Goal: Information Seeking & Learning: Check status

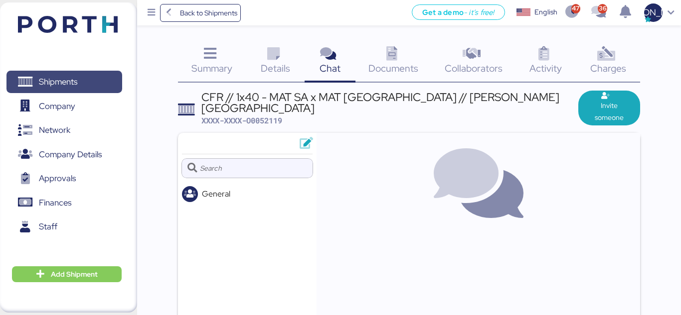
click at [61, 75] on span "Shipments" at bounding box center [63, 82] width 107 height 14
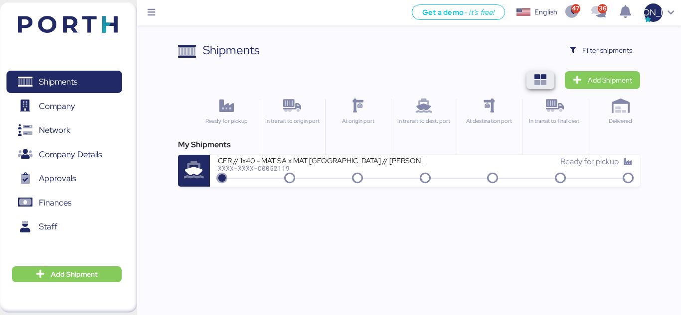
click at [535, 82] on icon "button" at bounding box center [540, 80] width 12 height 12
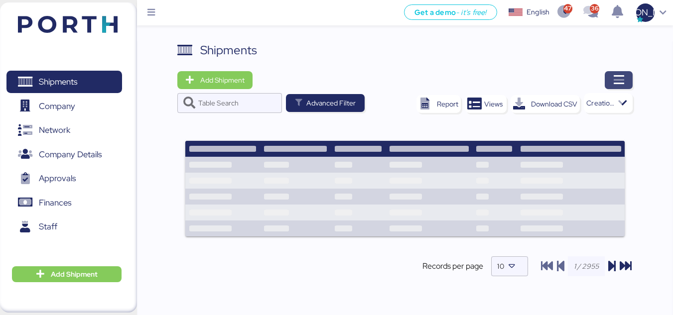
click at [612, 85] on span "button" at bounding box center [619, 80] width 28 height 18
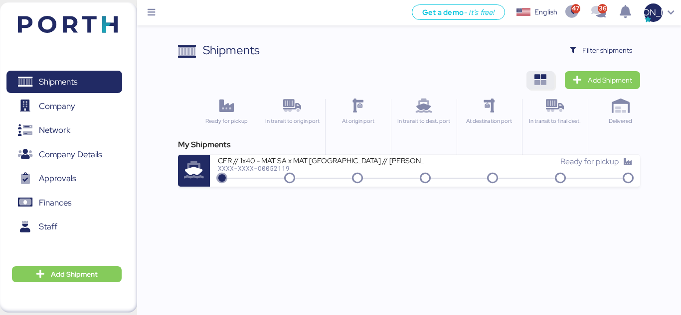
click at [534, 83] on span "button" at bounding box center [540, 80] width 28 height 18
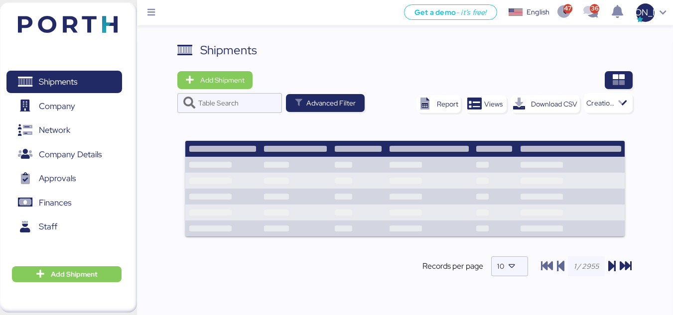
click at [620, 105] on icon at bounding box center [623, 103] width 10 height 10
click at [575, 81] on div at bounding box center [447, 80] width 374 height 18
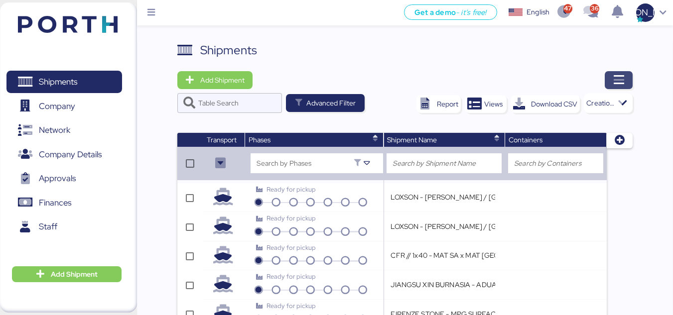
click at [624, 83] on icon "button" at bounding box center [619, 80] width 12 height 12
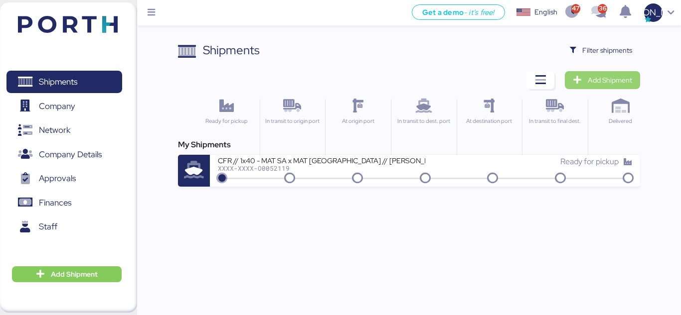
click at [584, 78] on span "Add Shipment" at bounding box center [601, 80] width 59 height 14
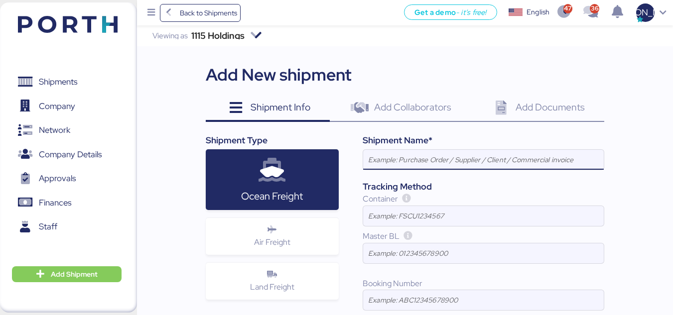
click at [166, 11] on icon at bounding box center [168, 12] width 11 height 9
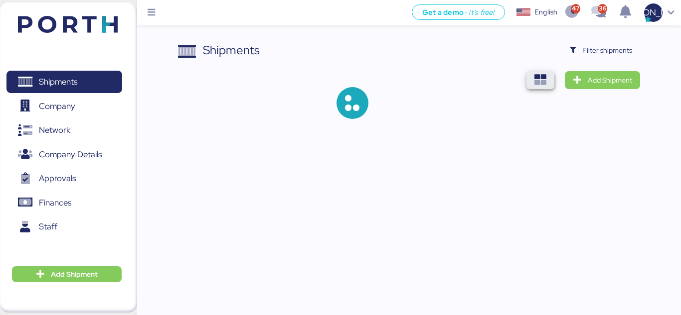
click at [542, 73] on span "button" at bounding box center [540, 80] width 12 height 14
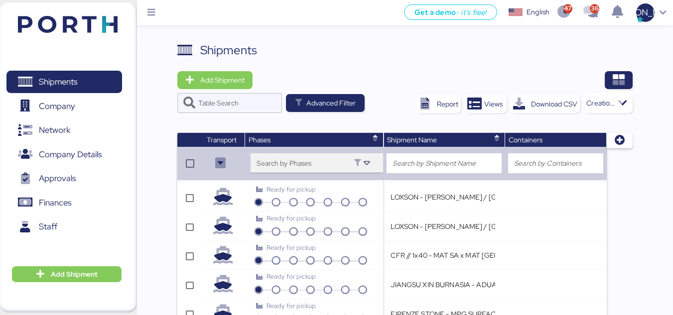
click at [276, 162] on div at bounding box center [304, 166] width 94 height 13
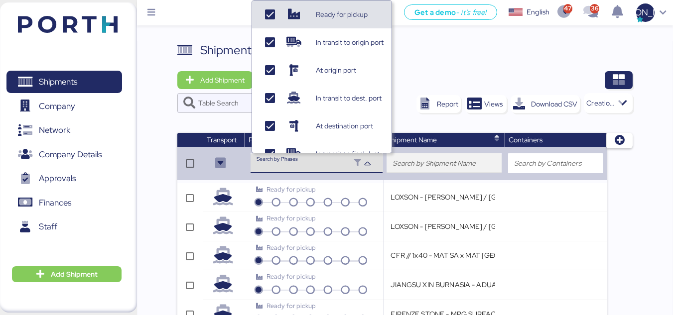
click at [425, 167] on input "search" at bounding box center [444, 163] width 103 height 12
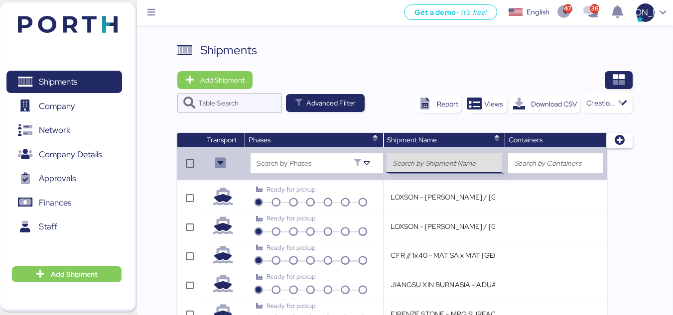
paste input "O0052107"
type input "O0052107"
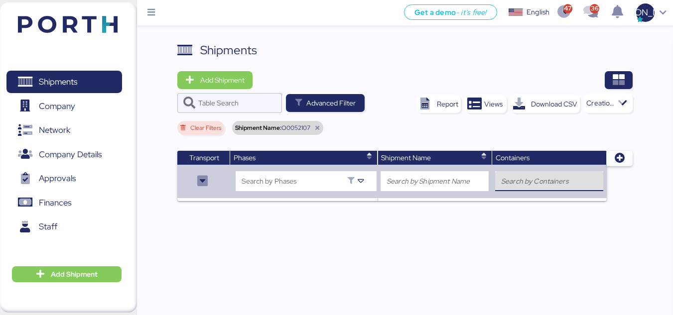
click at [531, 182] on input "search" at bounding box center [549, 181] width 96 height 12
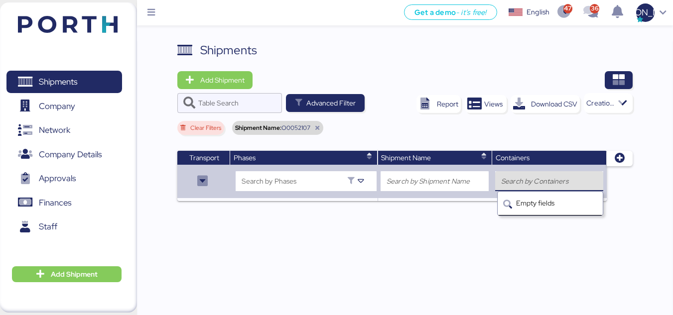
paste input "O0052107"
type input "O0052107"
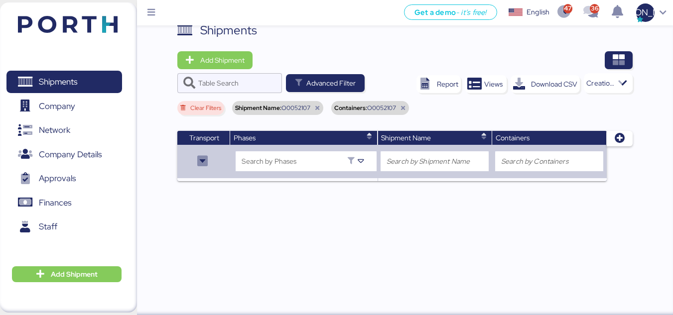
scroll to position [23, 0]
click at [265, 201] on div "Shipments Add Shipment Table Search Advanced Filter Report Views Download CSV C…" at bounding box center [405, 168] width 536 height 294
click at [205, 164] on icon "button" at bounding box center [203, 161] width 12 height 12
click at [286, 213] on div "Shipments Add Shipment Table Search Advanced Filter Report Views Download CSV C…" at bounding box center [405, 168] width 536 height 294
click at [239, 85] on input "Table Search" at bounding box center [237, 83] width 78 height 20
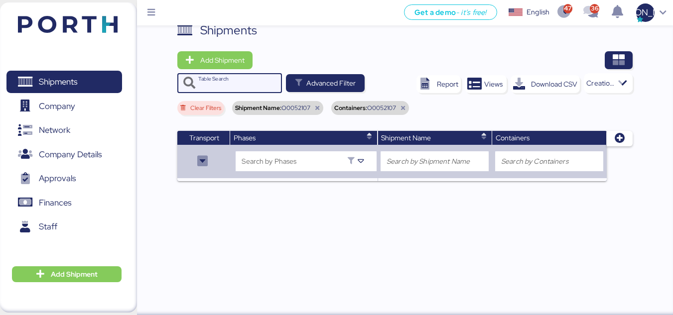
click at [614, 82] on div at bounding box center [599, 86] width 31 height 13
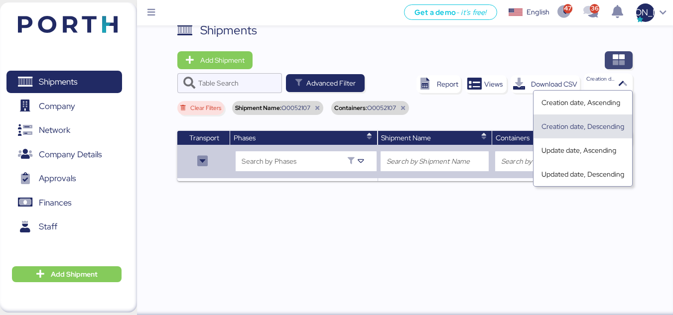
click at [615, 57] on icon "button" at bounding box center [619, 60] width 12 height 12
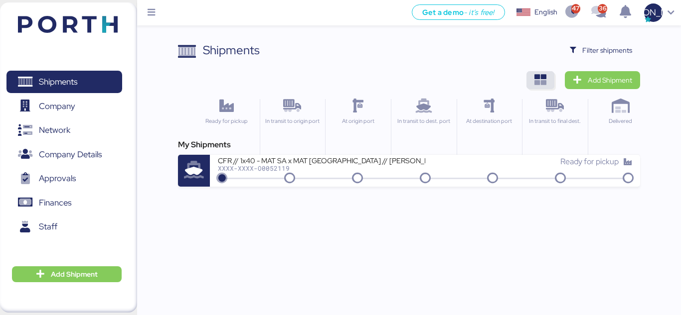
click at [537, 79] on icon "button" at bounding box center [540, 80] width 12 height 12
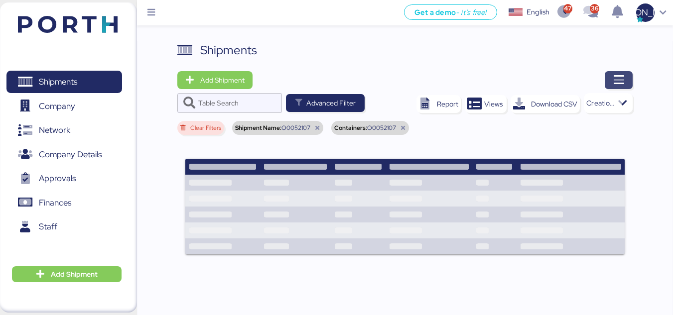
click at [620, 78] on icon "button" at bounding box center [619, 80] width 12 height 12
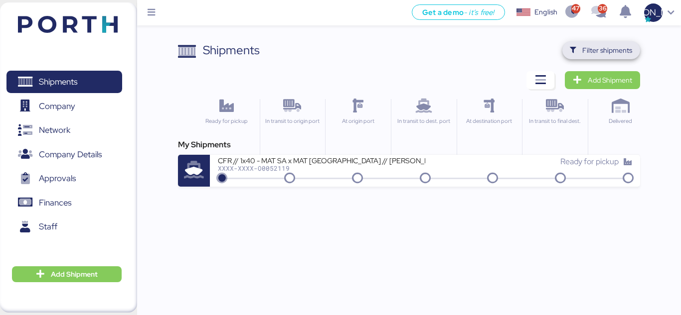
click at [592, 48] on span "Filter shipments" at bounding box center [607, 50] width 50 height 12
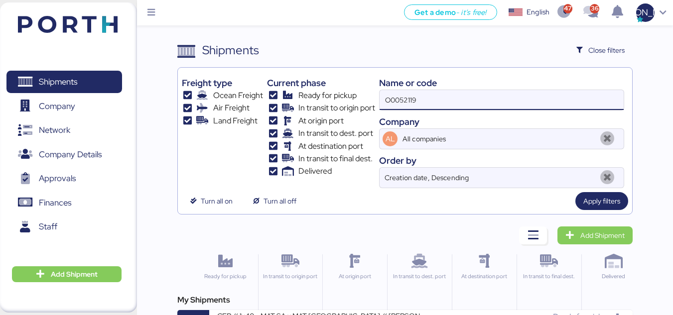
drag, startPoint x: 407, startPoint y: 102, endPoint x: 266, endPoint y: 104, distance: 141.0
click at [266, 104] on div "Freight type Ocean Freight Air Freight Land Freight Current phase Ready for pic…" at bounding box center [405, 130] width 447 height 117
paste input "07"
type input "O0052107"
click at [593, 201] on span "Apply filters" at bounding box center [601, 201] width 37 height 12
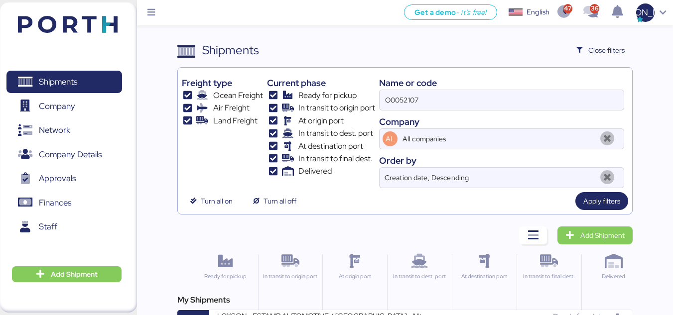
scroll to position [35, 0]
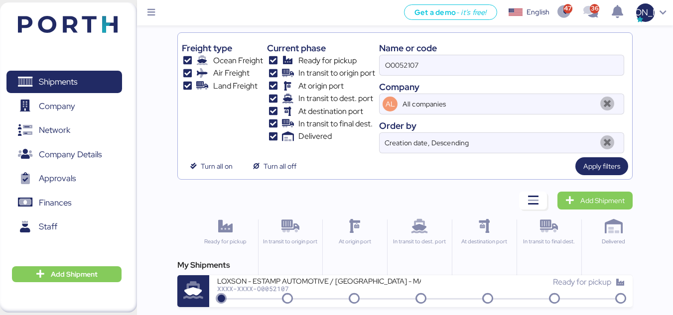
click at [189, 292] on icon at bounding box center [193, 290] width 32 height 17
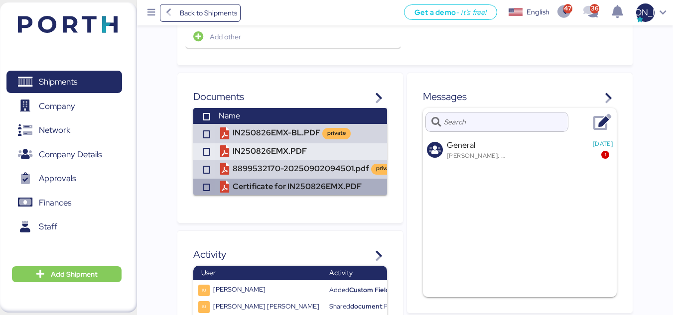
scroll to position [644, 0]
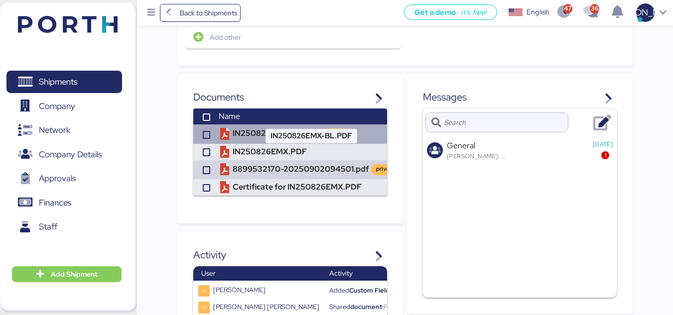
click at [281, 125] on td "IN250826EMX-BL.PDF private" at bounding box center [312, 134] width 195 height 19
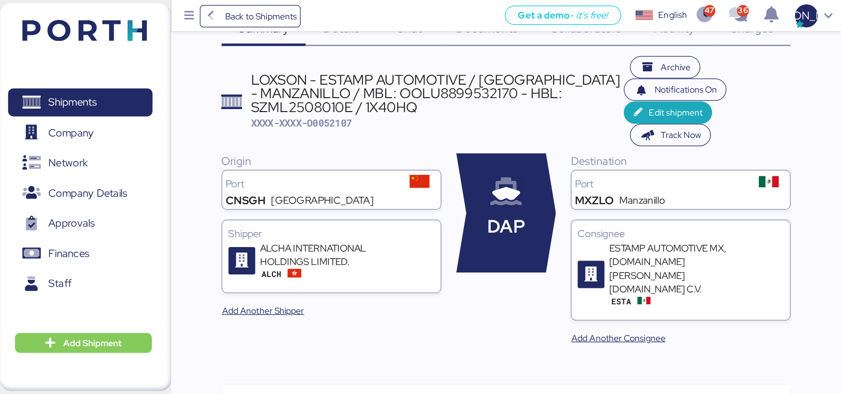
scroll to position [0, 0]
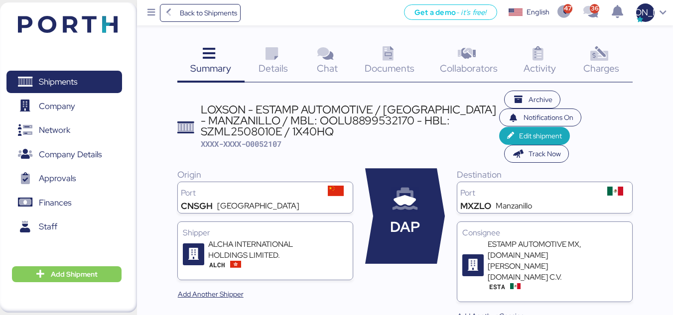
click at [275, 57] on icon at bounding box center [271, 54] width 21 height 14
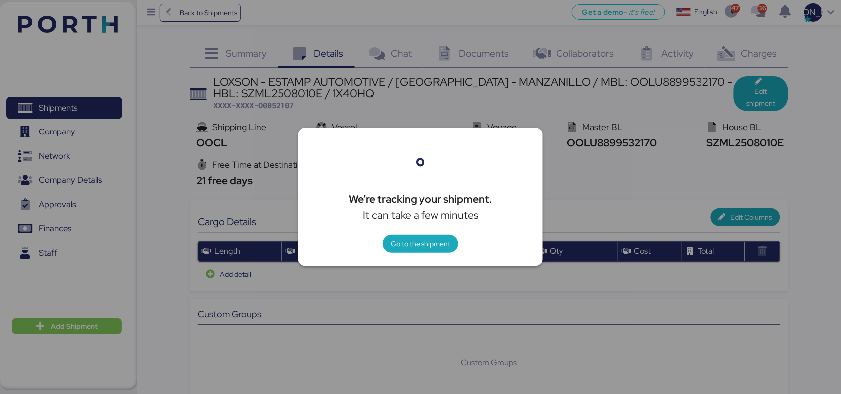
click at [680, 155] on div at bounding box center [420, 197] width 841 height 394
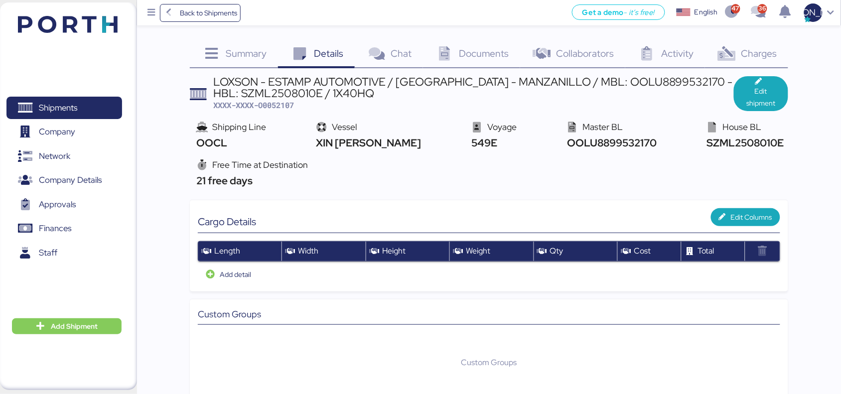
click at [240, 60] on div "Summary 0" at bounding box center [234, 54] width 88 height 27
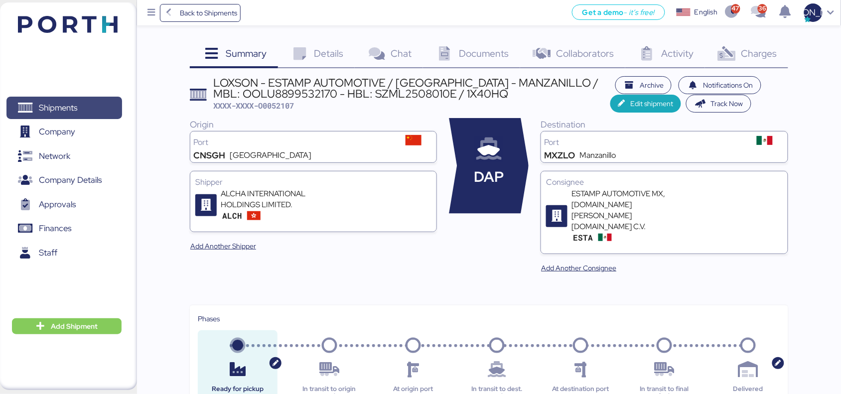
click at [43, 105] on span "Shipments" at bounding box center [58, 108] width 38 height 14
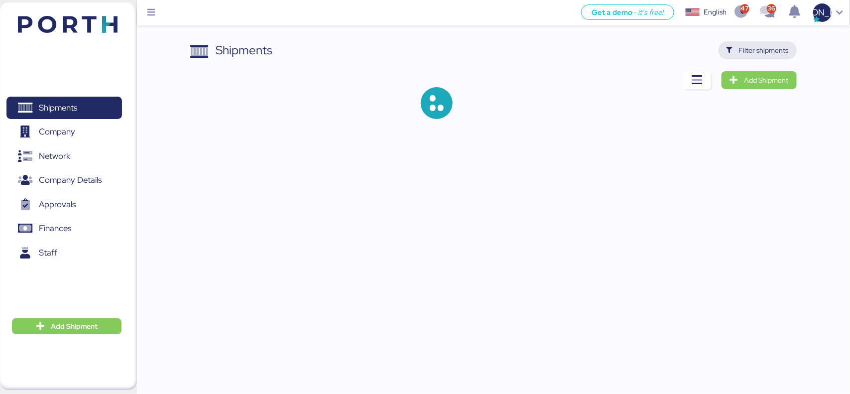
click at [680, 48] on span "Filter shipments" at bounding box center [764, 50] width 50 height 12
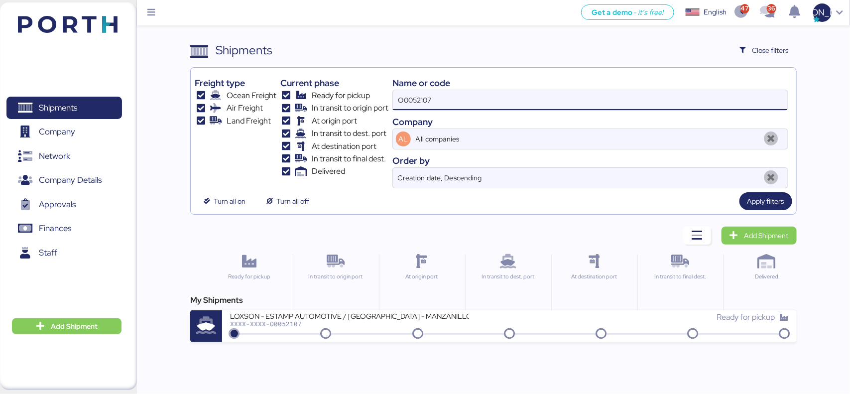
drag, startPoint x: 464, startPoint y: 94, endPoint x: 350, endPoint y: 100, distance: 114.3
click at [350, 100] on div "Freight type Ocean Freight Air Freight Land Freight Current phase Ready for pic…" at bounding box center [493, 130] width 597 height 117
paste input "8"
type input "O0052108"
click at [680, 205] on span "Apply filters" at bounding box center [766, 201] width 37 height 12
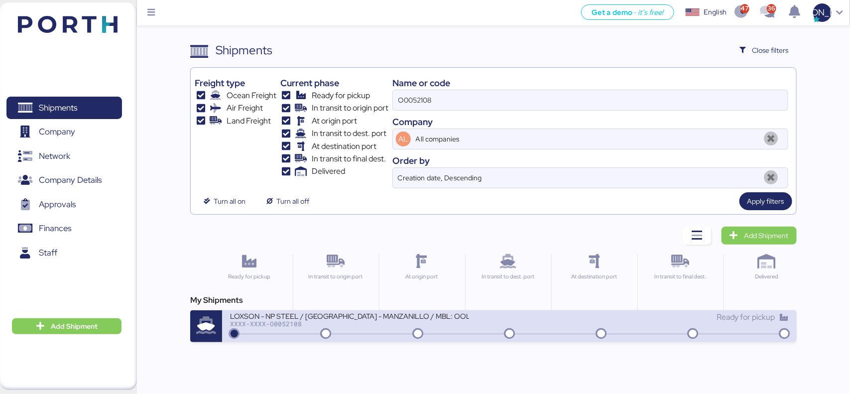
click at [272, 315] on div "XXXX-XXXX-O0052108" at bounding box center [349, 323] width 239 height 7
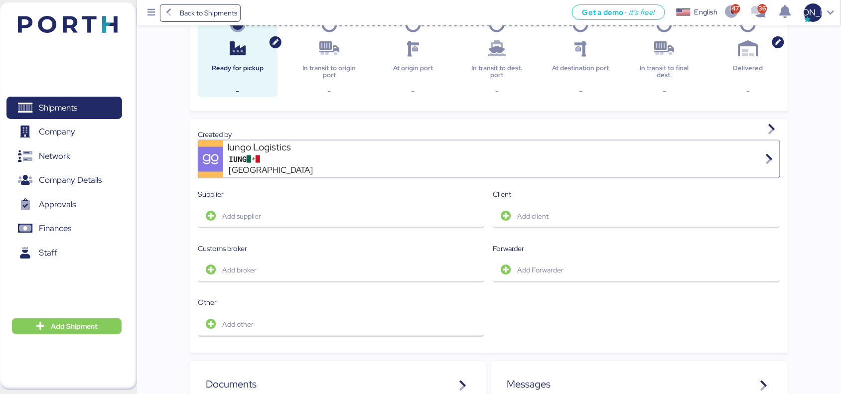
scroll to position [329, 0]
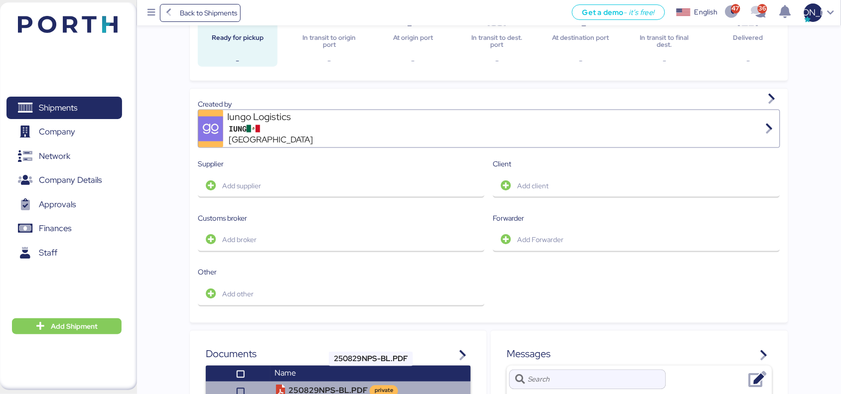
click at [274, 315] on td "250829NPS-BL.PDF private" at bounding box center [371, 391] width 200 height 19
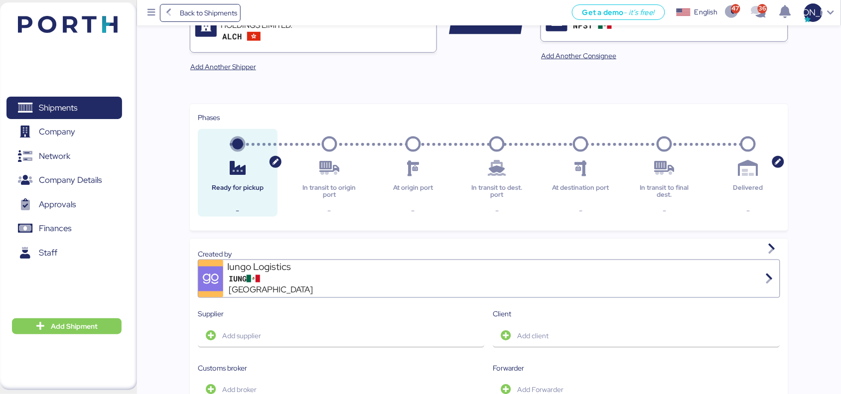
scroll to position [0, 0]
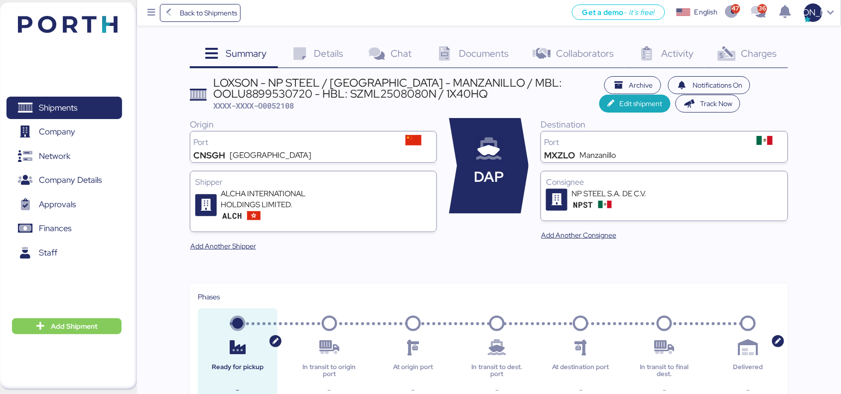
drag, startPoint x: 339, startPoint y: 44, endPoint x: 335, endPoint y: 46, distance: 5.1
click at [339, 44] on div "Details 0" at bounding box center [316, 54] width 77 height 27
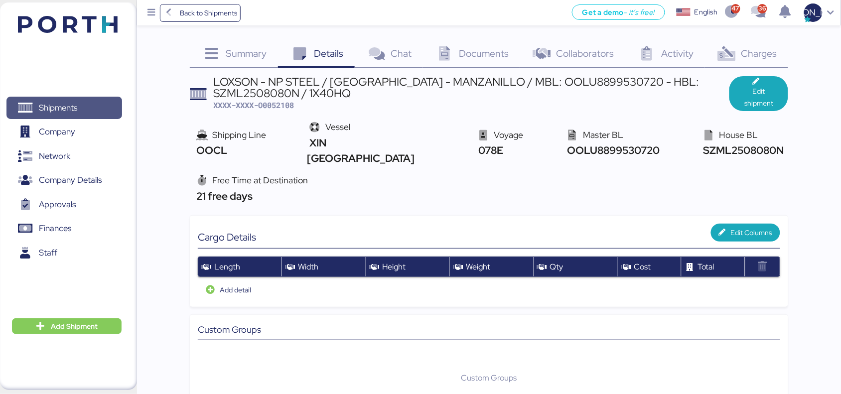
drag, startPoint x: 78, startPoint y: 107, endPoint x: 94, endPoint y: 107, distance: 15.4
click at [78, 107] on span "Shipments" at bounding box center [63, 108] width 107 height 14
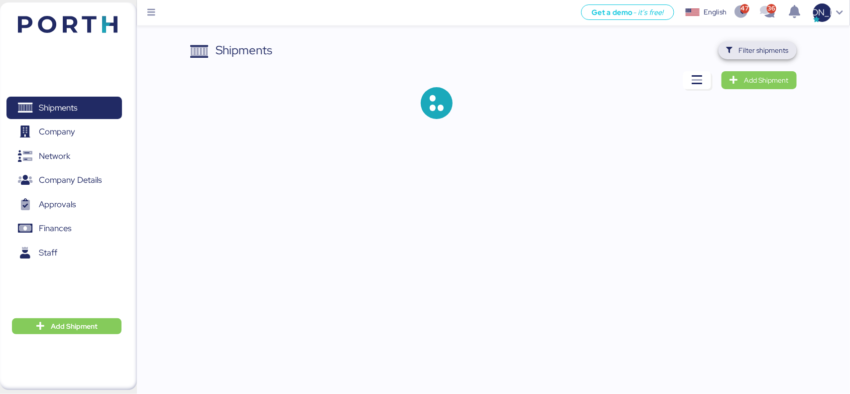
click at [680, 47] on span "Filter shipments" at bounding box center [764, 50] width 50 height 12
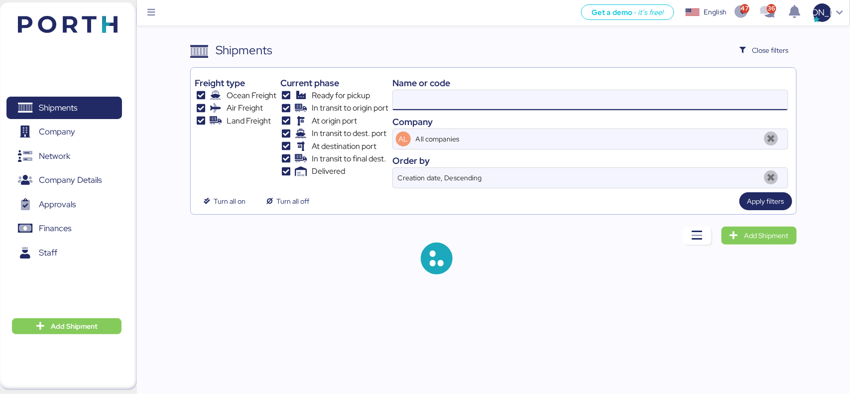
click at [470, 106] on input at bounding box center [590, 100] width 395 height 20
paste input "O0052109"
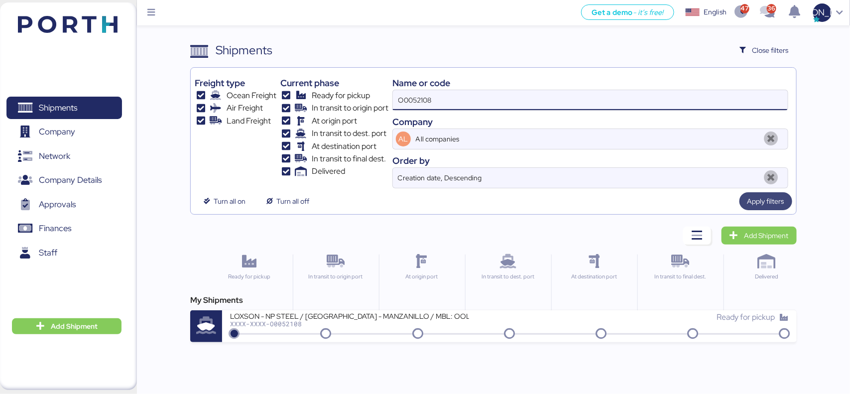
type input "O0052108"
click at [680, 200] on span "Apply filters" at bounding box center [766, 201] width 37 height 12
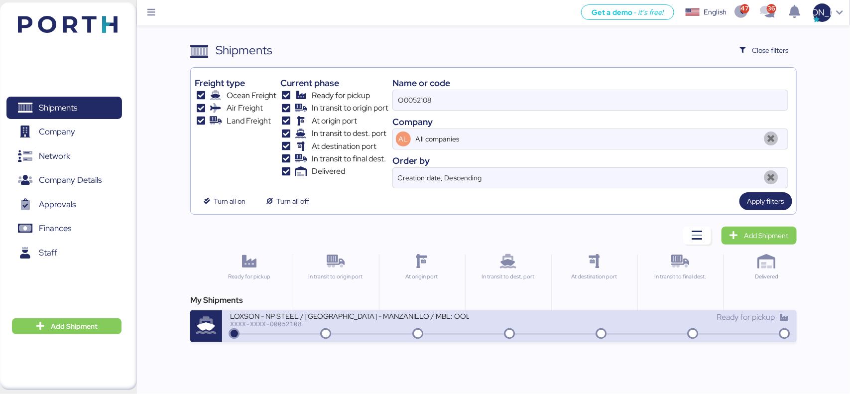
click at [227, 315] on div "LOXSON - NP STEEL / [GEOGRAPHIC_DATA] - MANZANILLO / MBL: OOLU8899530720 - HBL:…" at bounding box center [509, 321] width 566 height 21
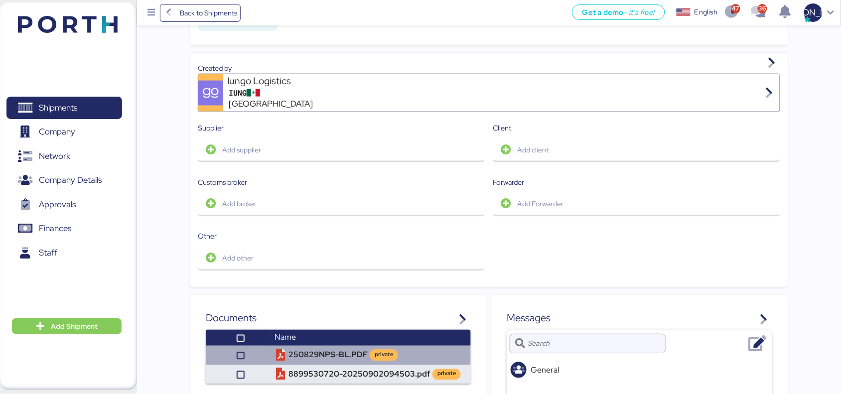
scroll to position [553, 0]
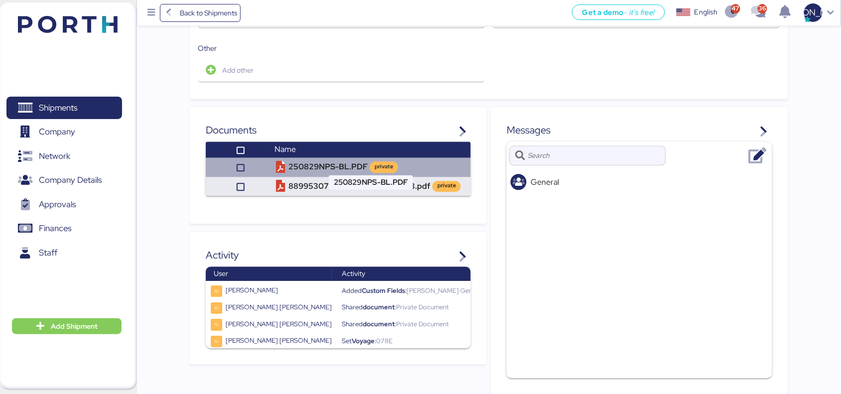
click at [333, 158] on td "250829NPS-BL.PDF private" at bounding box center [371, 167] width 200 height 19
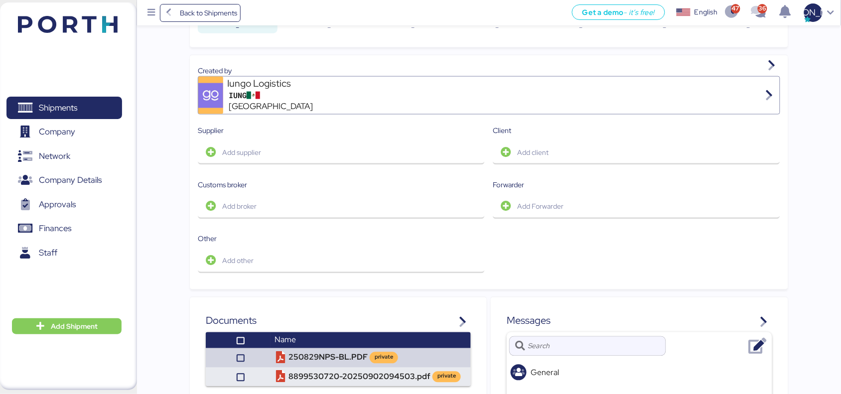
scroll to position [374, 0]
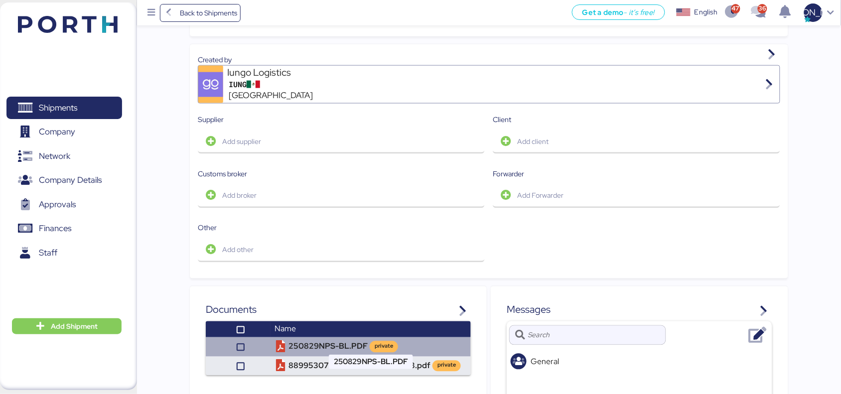
click at [305, 315] on td "250829NPS-BL.PDF private" at bounding box center [371, 346] width 200 height 19
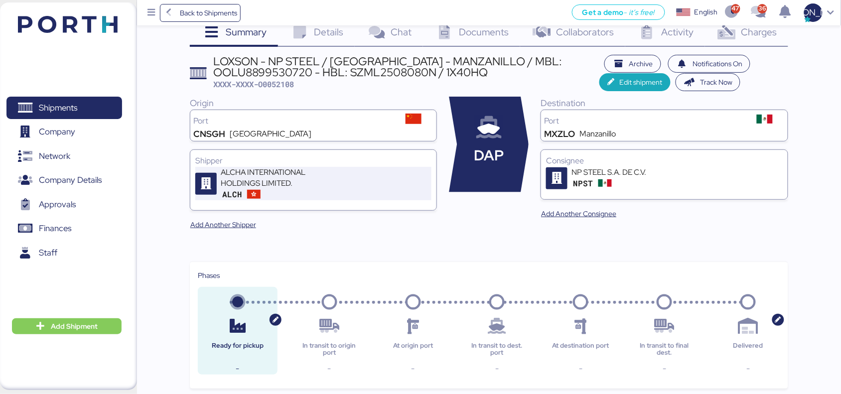
scroll to position [0, 0]
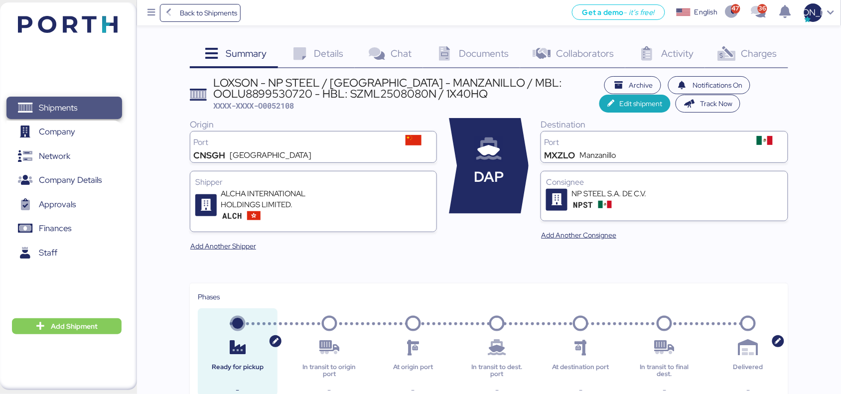
drag, startPoint x: 58, startPoint y: 105, endPoint x: 69, endPoint y: 107, distance: 11.1
click at [58, 106] on span "Shipments" at bounding box center [58, 108] width 38 height 14
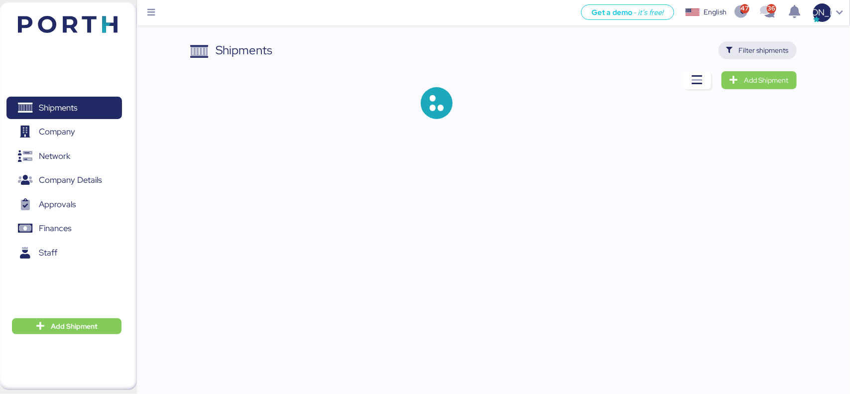
click at [680, 46] on span "Filter shipments" at bounding box center [764, 50] width 50 height 12
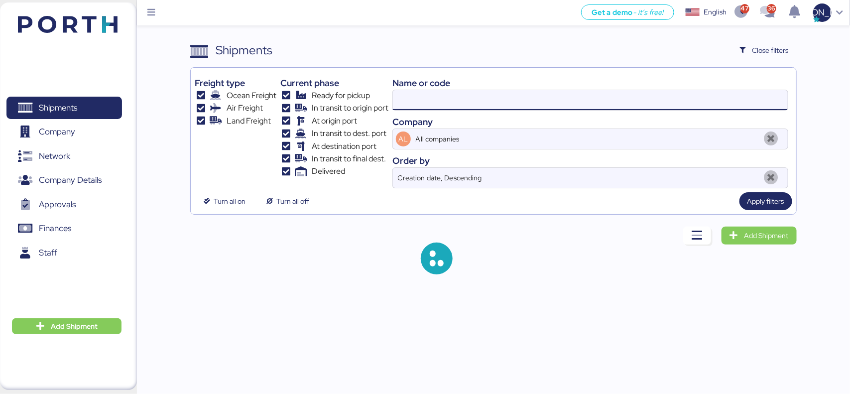
click at [452, 97] on input at bounding box center [590, 100] width 395 height 20
paste input "O0052108"
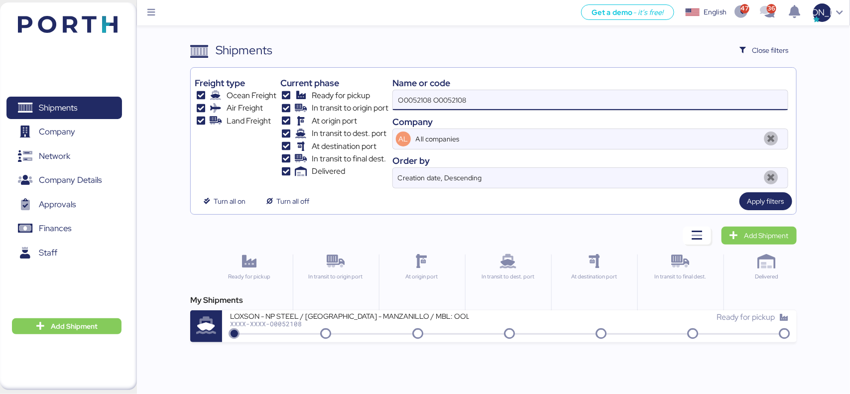
drag, startPoint x: 452, startPoint y: 103, endPoint x: 308, endPoint y: 105, distance: 144.0
click at [308, 105] on div "Freight type Ocean Freight Air Freight Land Freight Current phase Ready for pic…" at bounding box center [493, 130] width 597 height 117
paste input
type input "O0052108"
click at [680, 207] on span "Apply filters" at bounding box center [766, 201] width 37 height 12
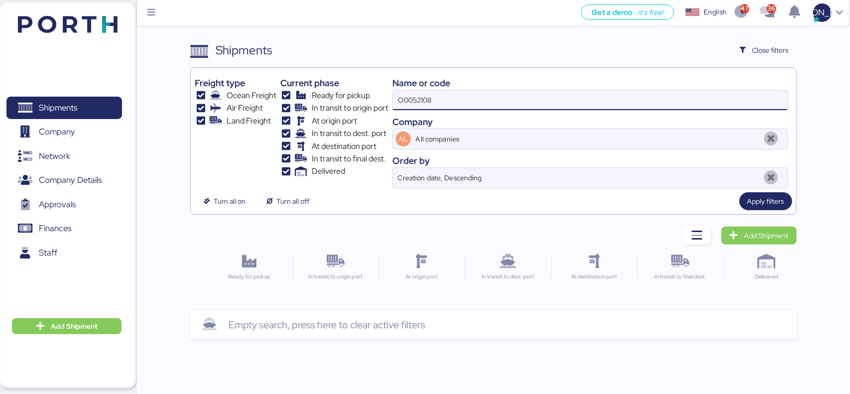
click at [467, 103] on input "O0052108" at bounding box center [590, 100] width 395 height 20
click at [680, 203] on span "Apply filters" at bounding box center [766, 201] width 37 height 12
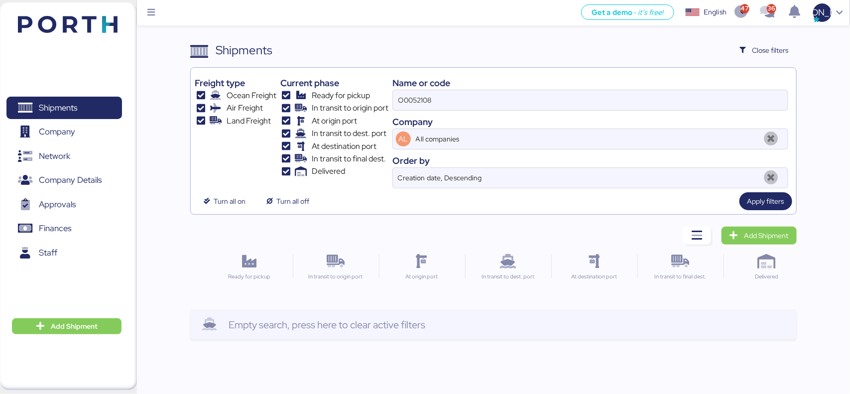
click at [431, 315] on div "Empty search, press here to clear active filters" at bounding box center [493, 324] width 606 height 29
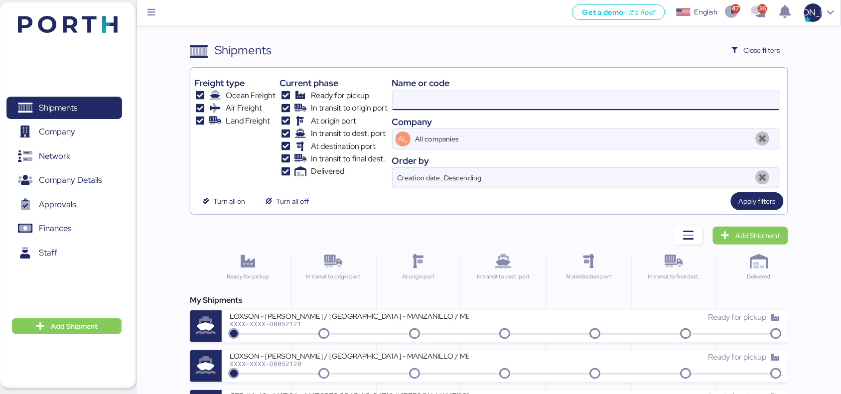
click at [439, 104] on input at bounding box center [586, 100] width 387 height 20
paste input "O0052108"
click at [680, 200] on span "Apply filters" at bounding box center [757, 201] width 37 height 12
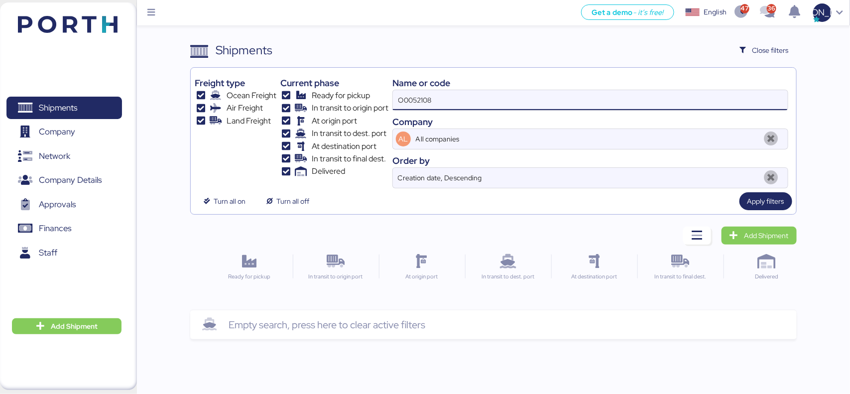
drag, startPoint x: 357, startPoint y: 93, endPoint x: 349, endPoint y: 91, distance: 8.1
click at [349, 91] on div "Freight type Ocean Freight Air Freight Land Freight Current phase Ready for pic…" at bounding box center [493, 130] width 597 height 117
click at [680, 201] on span "Apply filters" at bounding box center [766, 201] width 37 height 12
paste input "OOLU8899530720/"
type input "OOLU8899530720"
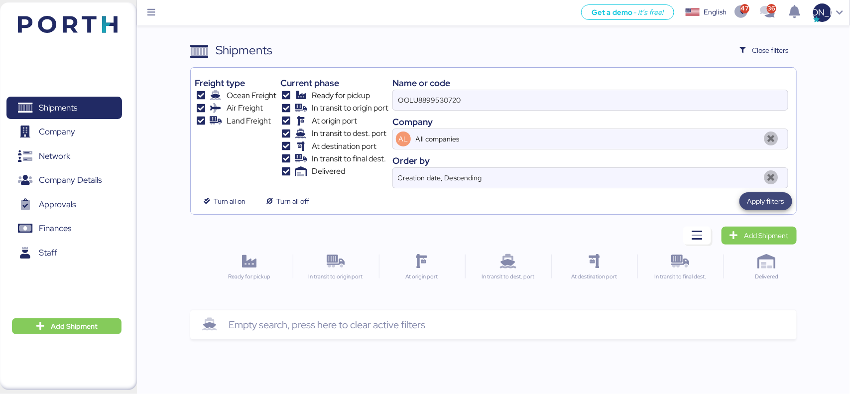
click at [680, 205] on span "Apply filters" at bounding box center [766, 201] width 37 height 12
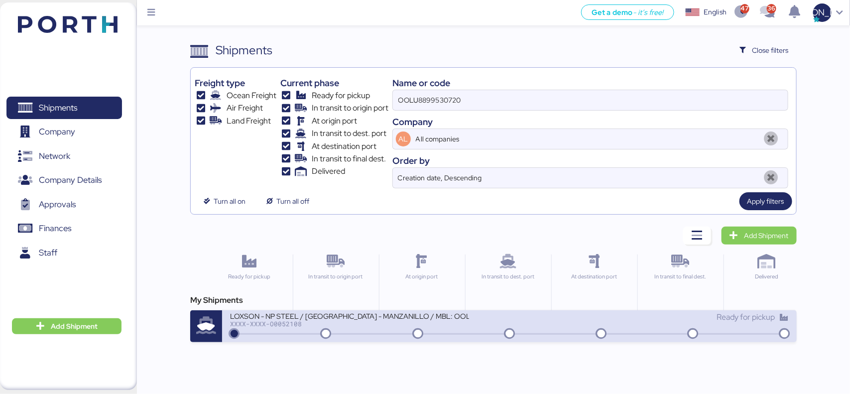
click at [258, 315] on div "XXXX-XXXX-O0052108" at bounding box center [349, 323] width 239 height 7
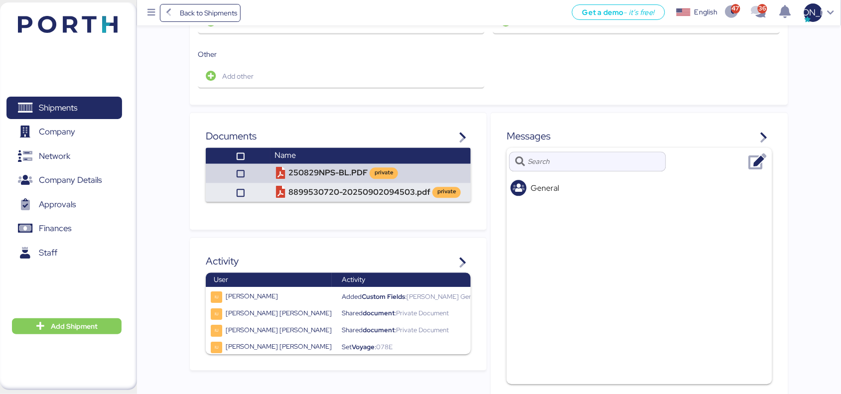
scroll to position [553, 0]
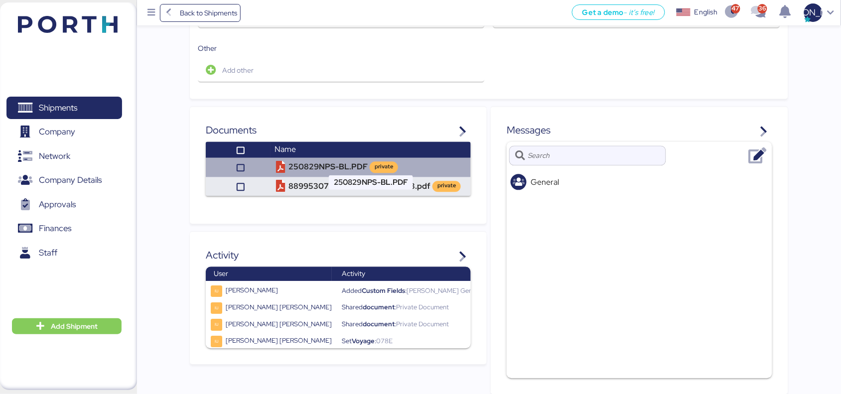
click at [307, 158] on td "250829NPS-BL.PDF private" at bounding box center [371, 167] width 200 height 19
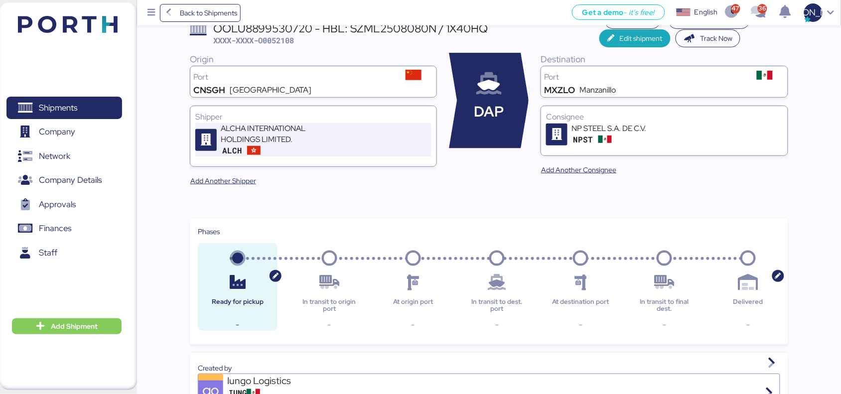
scroll to position [0, 0]
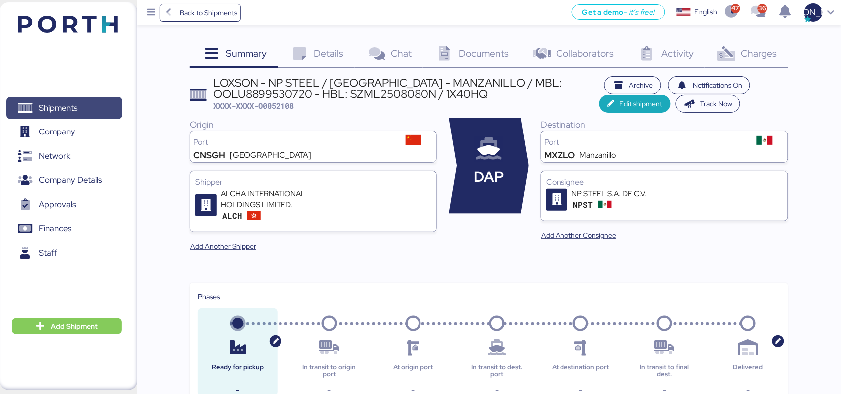
click at [62, 113] on span "Shipments" at bounding box center [58, 108] width 38 height 14
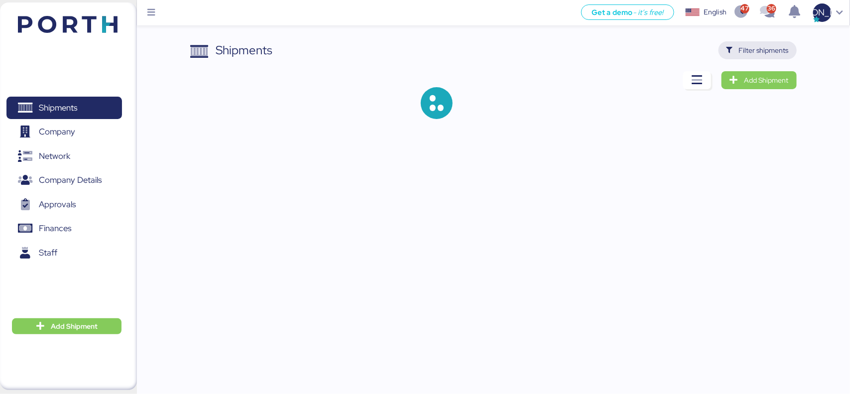
click at [680, 46] on span "Filter shipments" at bounding box center [764, 50] width 50 height 12
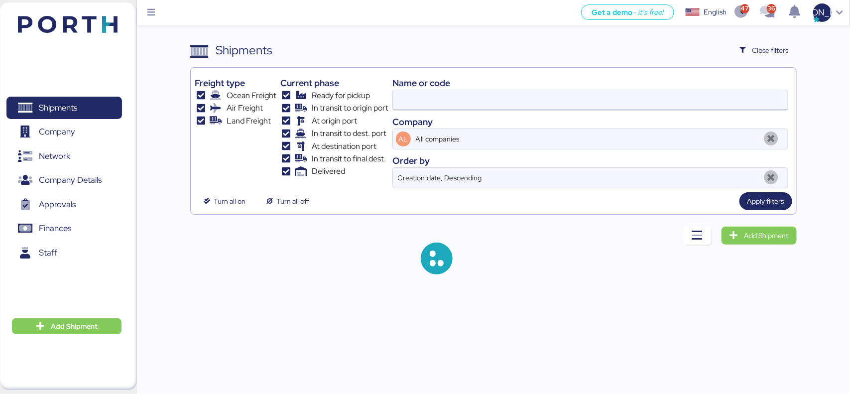
click at [457, 98] on input at bounding box center [590, 100] width 395 height 20
paste input "O0052109"
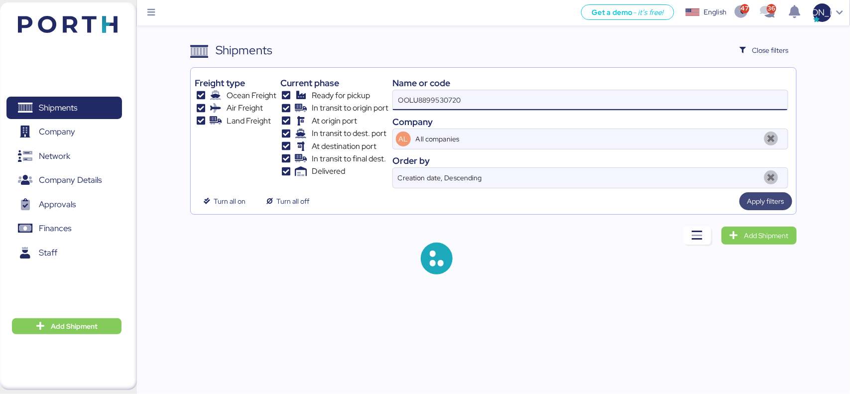
type input "OOLU8899530720"
click at [680, 202] on span "Apply filters" at bounding box center [766, 201] width 37 height 12
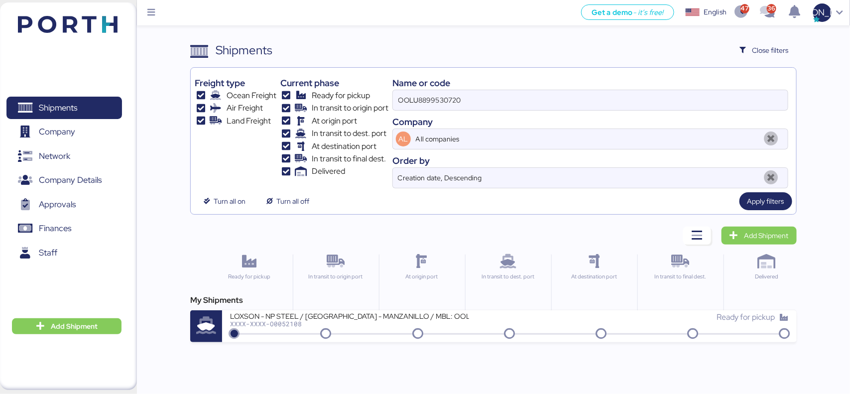
click at [272, 315] on div "XXXX-XXXX-O0052108" at bounding box center [349, 323] width 239 height 7
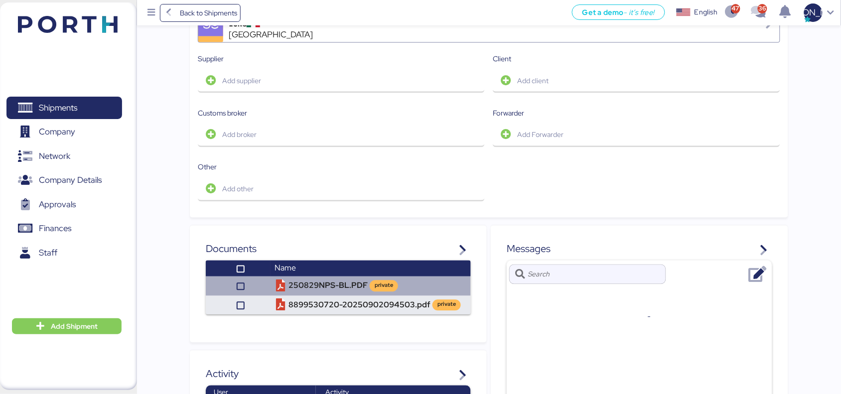
scroll to position [488, 0]
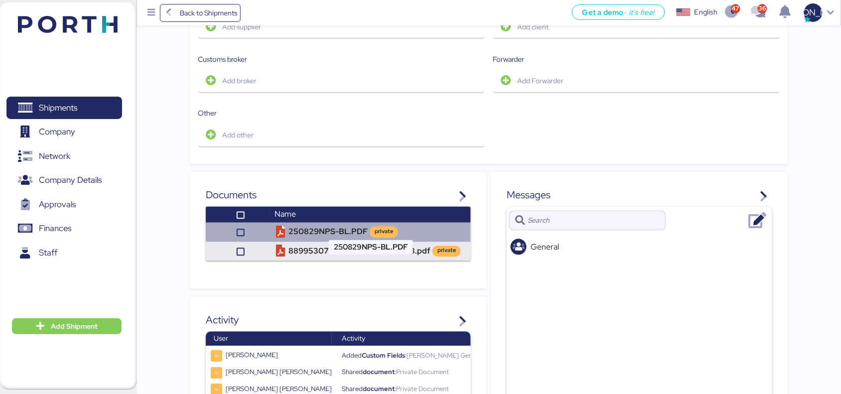
click at [335, 225] on td "250829NPS-BL.PDF private" at bounding box center [371, 232] width 200 height 19
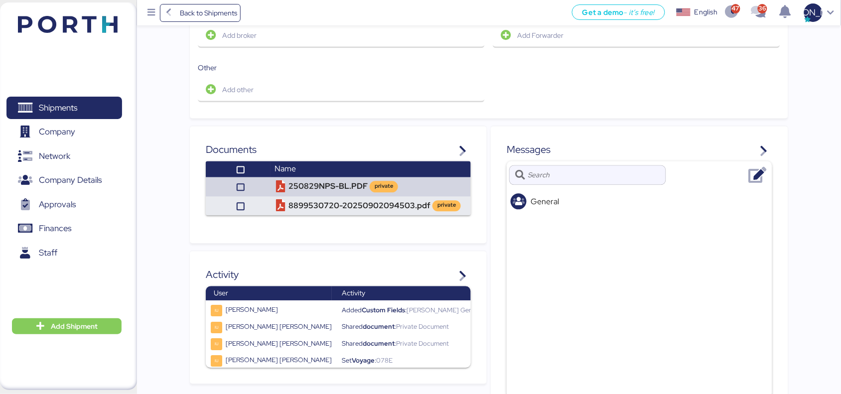
scroll to position [553, 0]
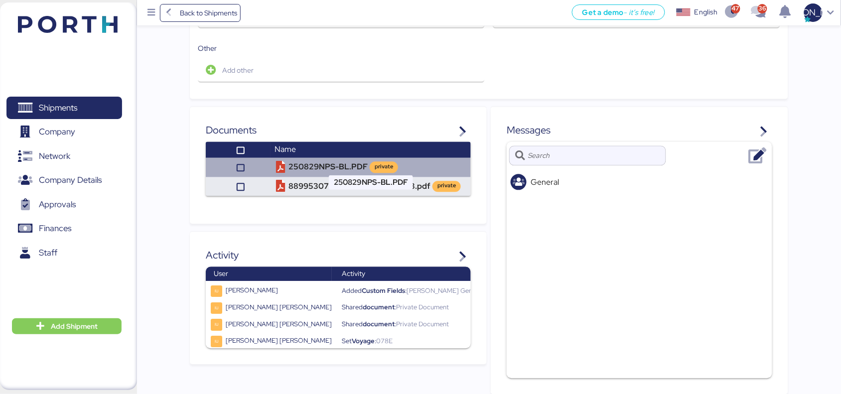
click at [319, 166] on td "250829NPS-BL.PDF private" at bounding box center [371, 167] width 200 height 19
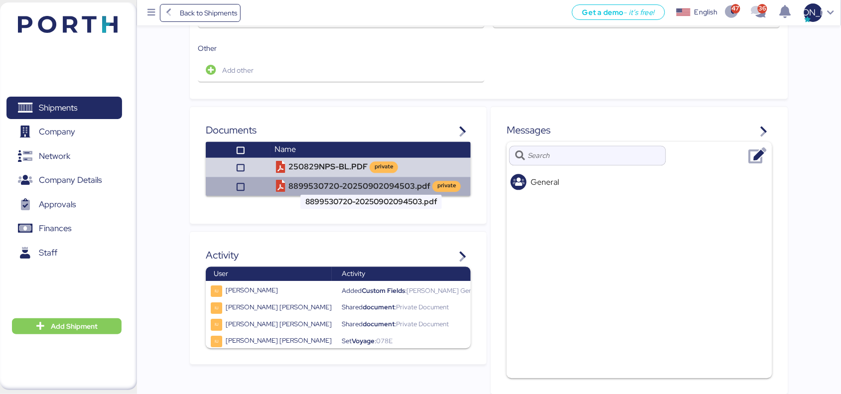
click at [327, 178] on td "8899530720-20250902094503.pdf private" at bounding box center [371, 186] width 200 height 19
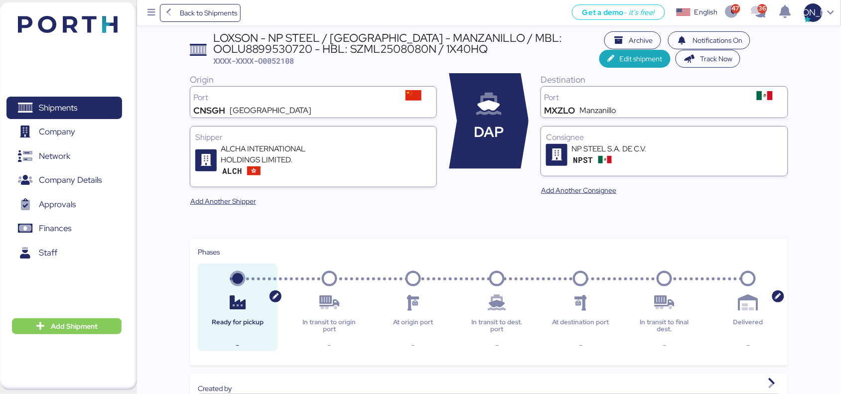
scroll to position [0, 0]
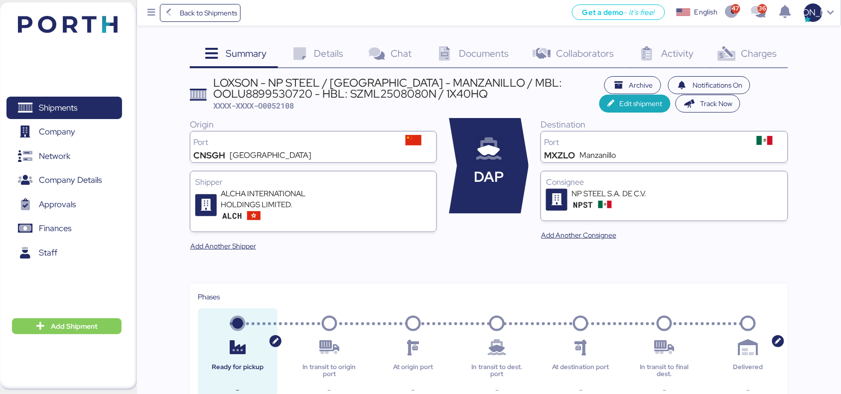
click at [334, 51] on span "Details" at bounding box center [328, 53] width 29 height 13
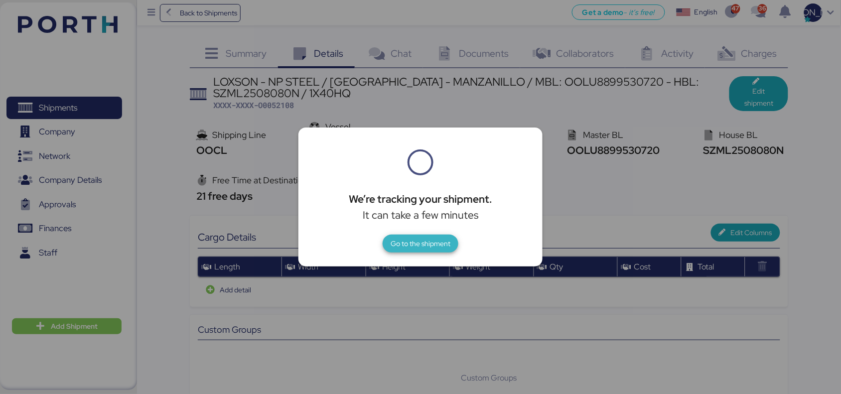
click at [411, 247] on span "Go to the shipment" at bounding box center [421, 244] width 60 height 12
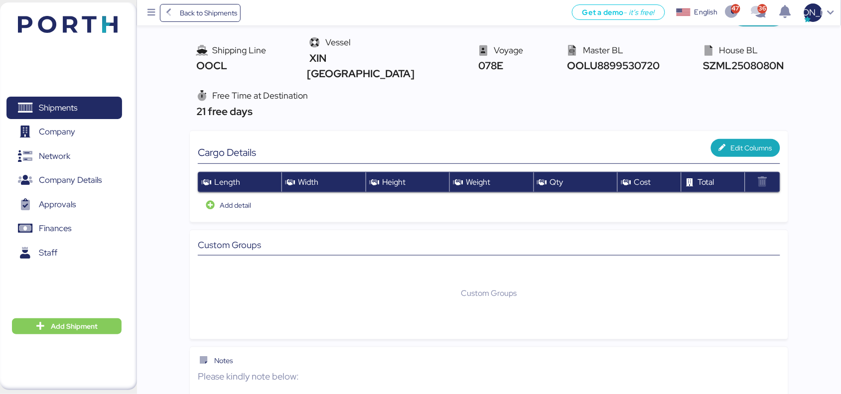
scroll to position [137, 0]
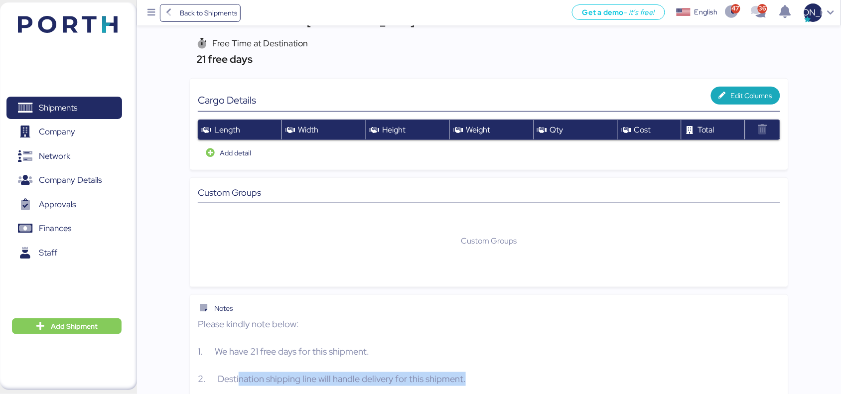
drag, startPoint x: 247, startPoint y: 365, endPoint x: 479, endPoint y: 370, distance: 232.2
click at [479, 315] on p "Please kindly note below: 1. We have 21 free days for this shipment. 2. Destina…" at bounding box center [489, 351] width 582 height 69
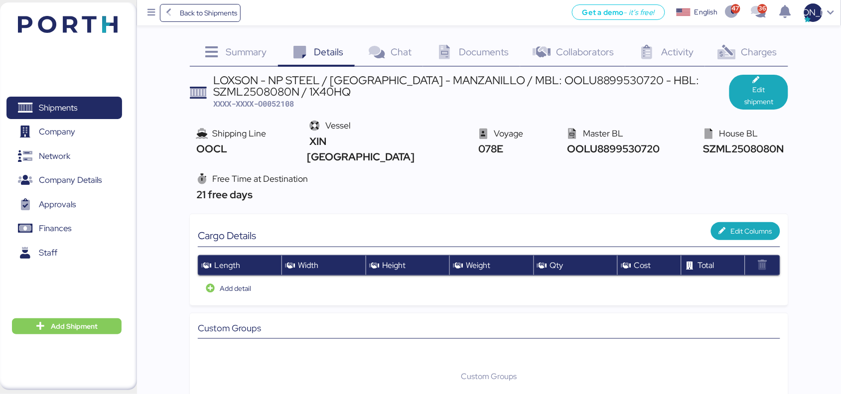
scroll to position [0, 0]
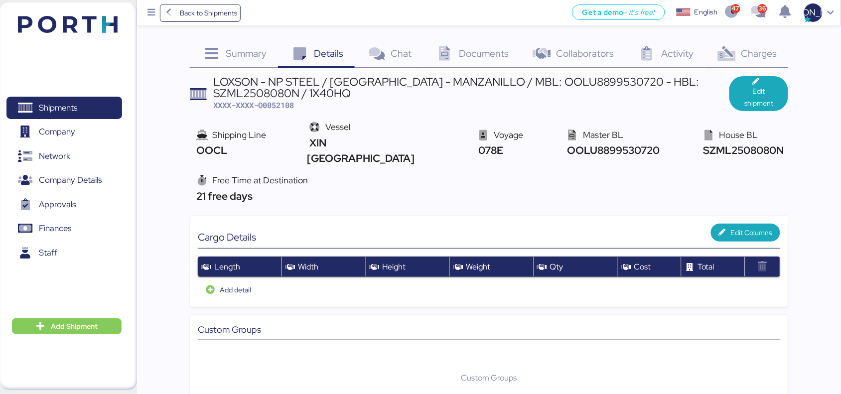
click at [680, 144] on span "SZML2508080N" at bounding box center [742, 149] width 83 height 13
drag, startPoint x: 252, startPoint y: 179, endPoint x: 157, endPoint y: 177, distance: 94.2
click at [157, 177] on div "Summary 0 Details 0 Chat 0 Documents 0 Collaborators 0 Activity 0 Charges 0 LOX…" at bounding box center [420, 269] width 841 height 539
click at [272, 188] on div "21 free days" at bounding box center [251, 195] width 114 height 15
drag, startPoint x: 651, startPoint y: 142, endPoint x: 587, endPoint y: 142, distance: 63.8
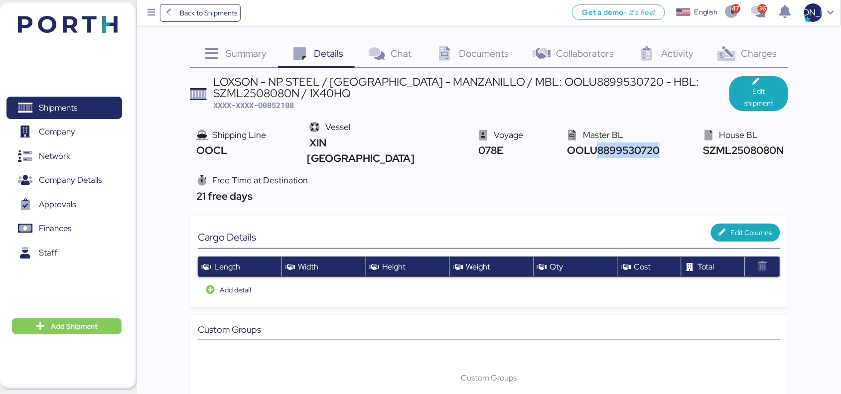
click at [587, 142] on div "Shipping Line OOCL Vessel XIN HONG KONG Voyage 078E Master BL OOLU8899530720 Ho…" at bounding box center [489, 143] width 598 height 53
click at [228, 60] on span "Summary" at bounding box center [246, 53] width 41 height 13
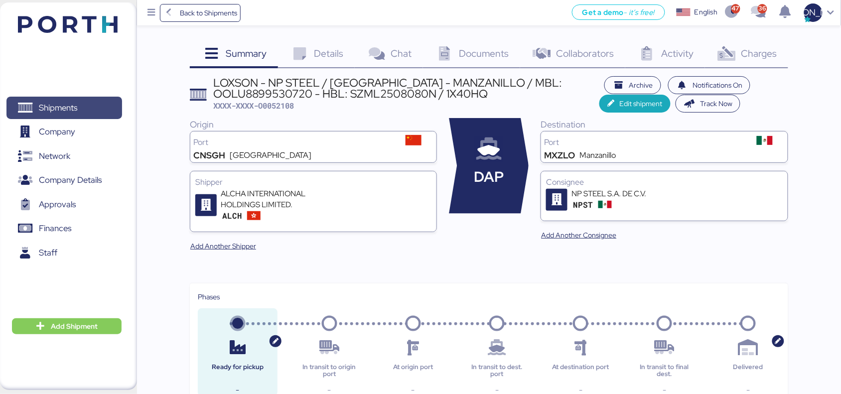
click at [66, 114] on span "Shipments" at bounding box center [58, 108] width 38 height 14
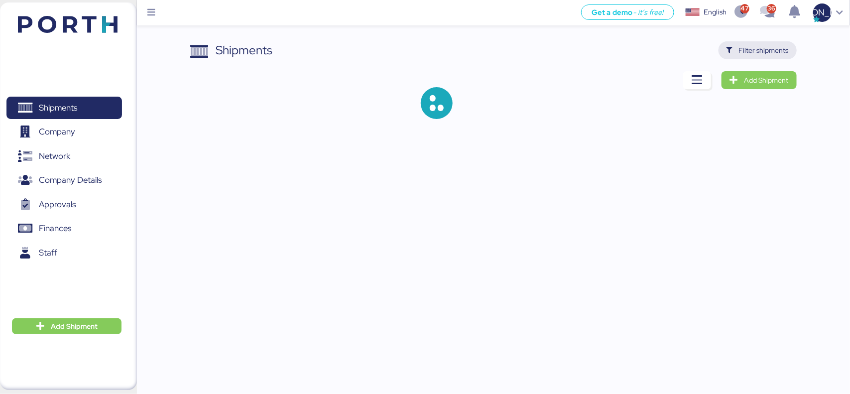
click at [680, 46] on span "Filter shipments" at bounding box center [764, 50] width 50 height 12
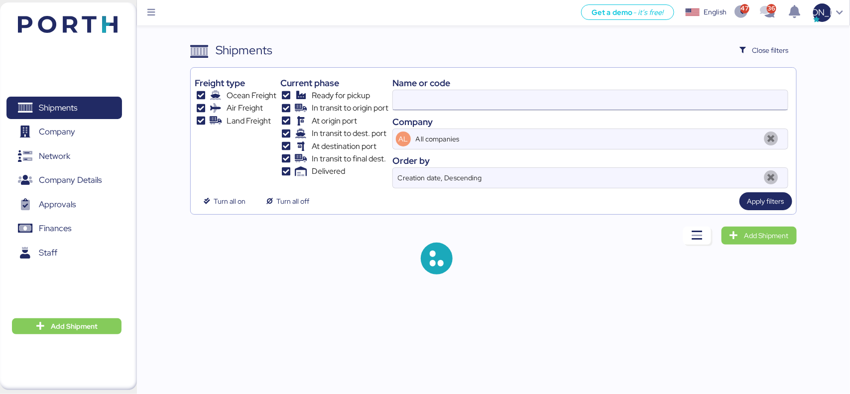
click at [461, 105] on input at bounding box center [590, 100] width 395 height 20
paste input "OOLU8899504610"
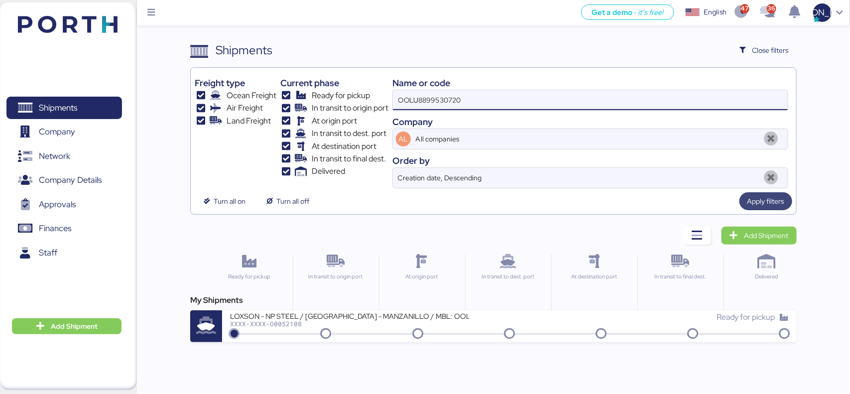
type input "OOLU8899530720"
click at [680, 200] on span "Apply filters" at bounding box center [766, 201] width 37 height 12
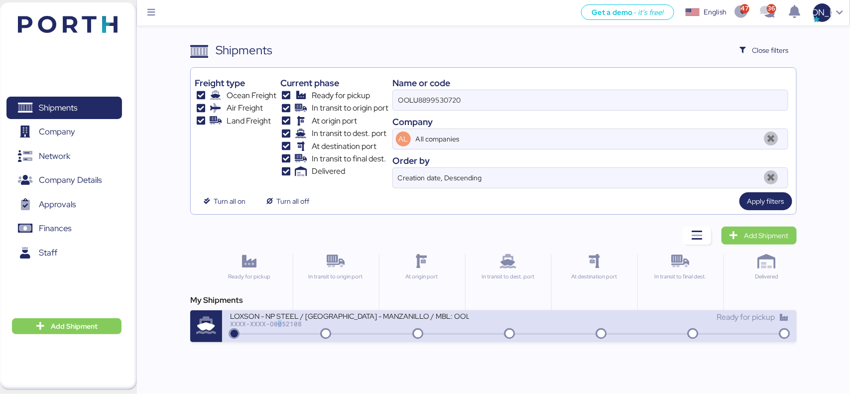
click at [277, 315] on div "LOXSON - NP STEEL / [GEOGRAPHIC_DATA] - MANZANILLO / MBL: OOLU8899530720 - HBL:…" at bounding box center [369, 321] width 279 height 21
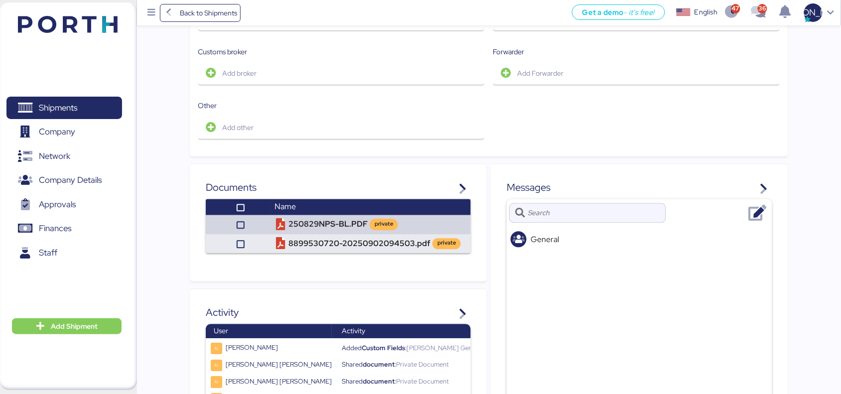
scroll to position [553, 0]
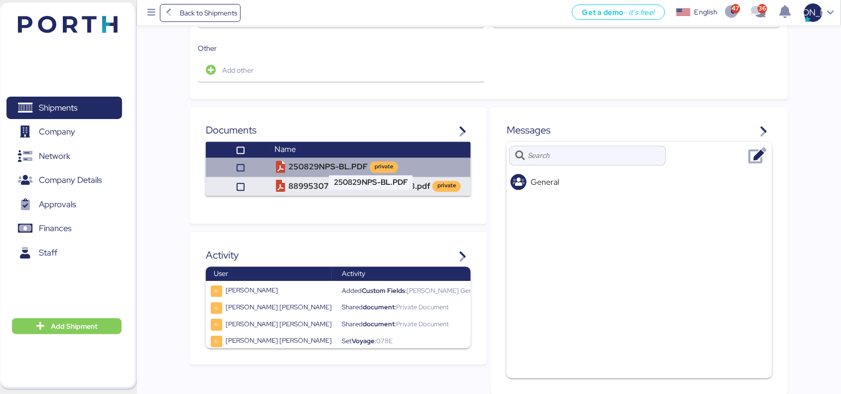
click at [313, 158] on td "250829NPS-BL.PDF private" at bounding box center [371, 167] width 200 height 19
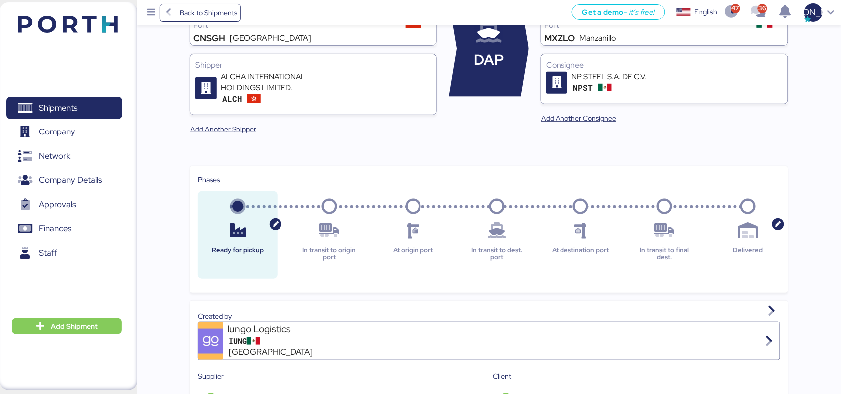
scroll to position [0, 0]
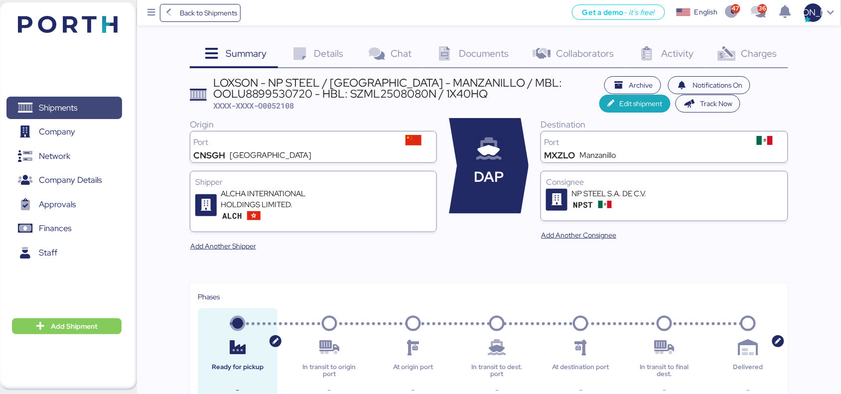
click at [68, 103] on span "Shipments" at bounding box center [58, 108] width 38 height 14
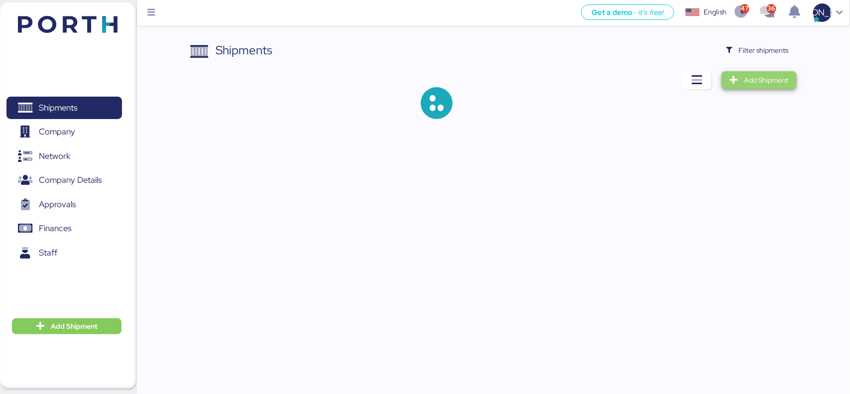
click at [680, 81] on span "Add Shipment" at bounding box center [767, 80] width 44 height 12
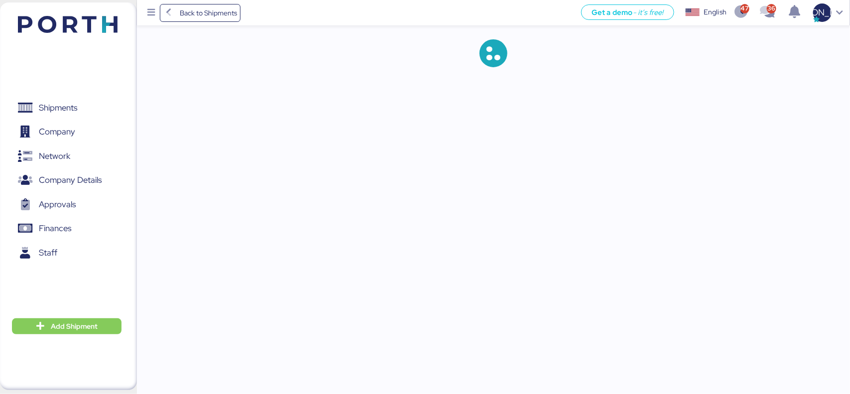
click at [177, 10] on span "Back to Shipments" at bounding box center [200, 13] width 74 height 18
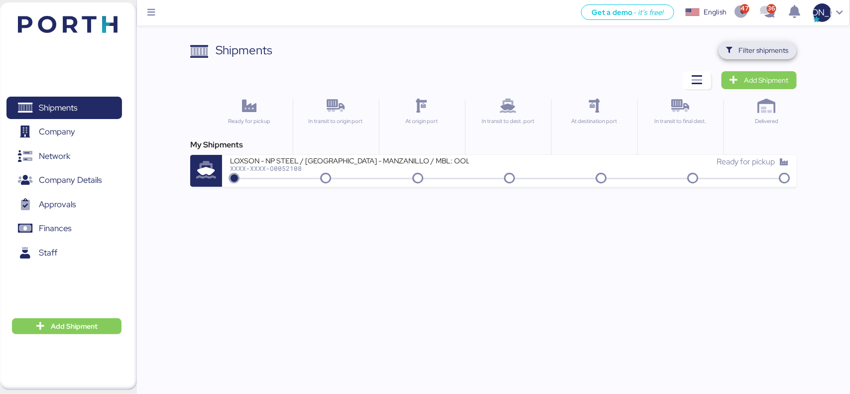
click at [680, 54] on span "Filter shipments" at bounding box center [764, 50] width 50 height 12
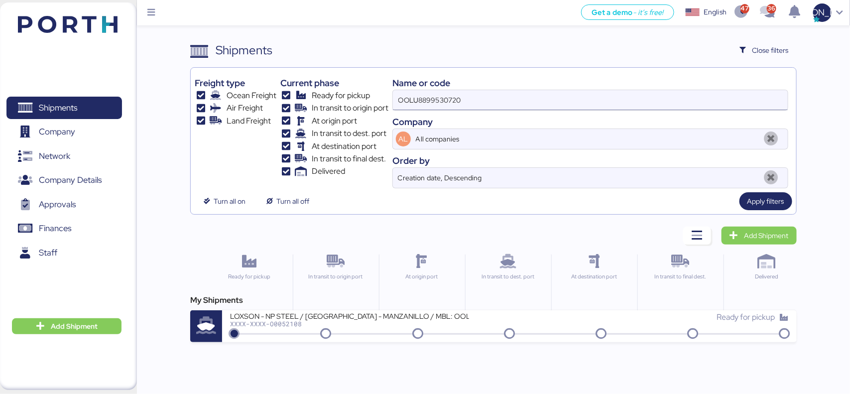
drag, startPoint x: 455, startPoint y: 103, endPoint x: 470, endPoint y: 103, distance: 14.9
click at [458, 103] on input "OOLU8899530720" at bounding box center [590, 100] width 395 height 20
drag, startPoint x: 486, startPoint y: 101, endPoint x: 294, endPoint y: 101, distance: 191.3
click at [294, 101] on div "Freight type Ocean Freight Air Freight Land Freight Current phase Ready for pic…" at bounding box center [493, 130] width 597 height 117
paste input "O005211"
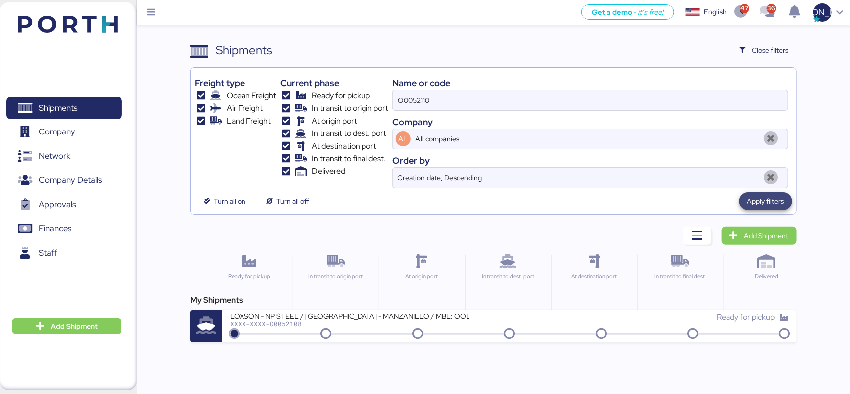
click at [680, 200] on span "Apply filters" at bounding box center [766, 201] width 37 height 12
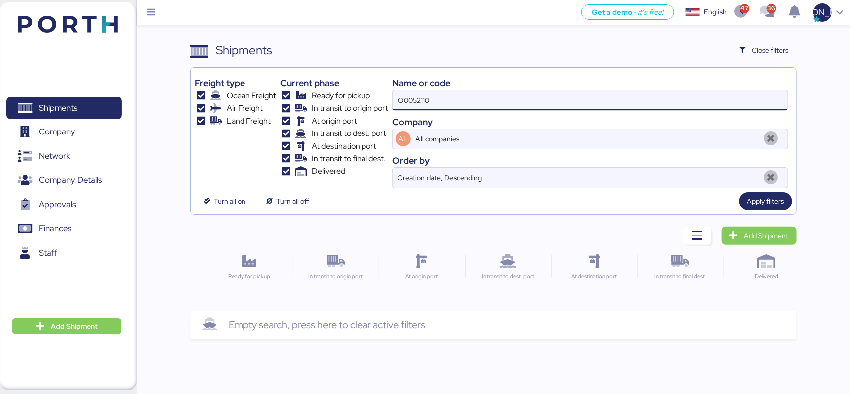
drag, startPoint x: 387, startPoint y: 95, endPoint x: 335, endPoint y: 99, distance: 52.0
click at [334, 98] on div "Freight type Ocean Freight Air Freight Land Freight Current phase Ready for pic…" at bounding box center [493, 130] width 597 height 117
paste input "OOLU889950455"
type input "OOLU8899504550"
click at [680, 195] on span "Apply filters" at bounding box center [766, 201] width 37 height 14
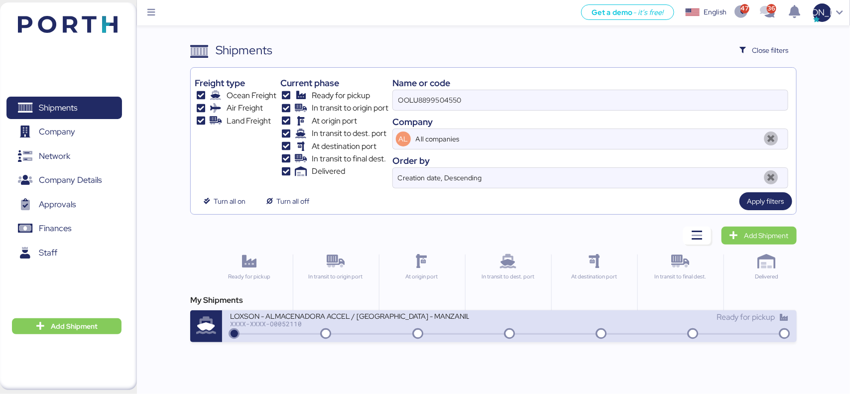
click at [279, 315] on div "XXXX-XXXX-O0052110" at bounding box center [349, 323] width 239 height 7
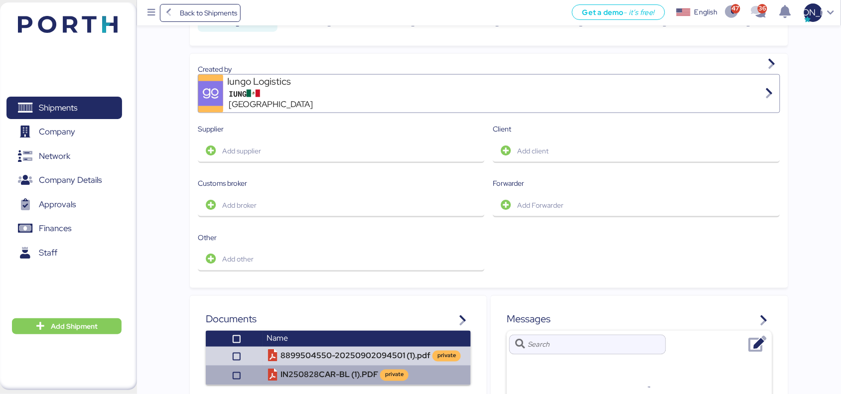
scroll to position [488, 0]
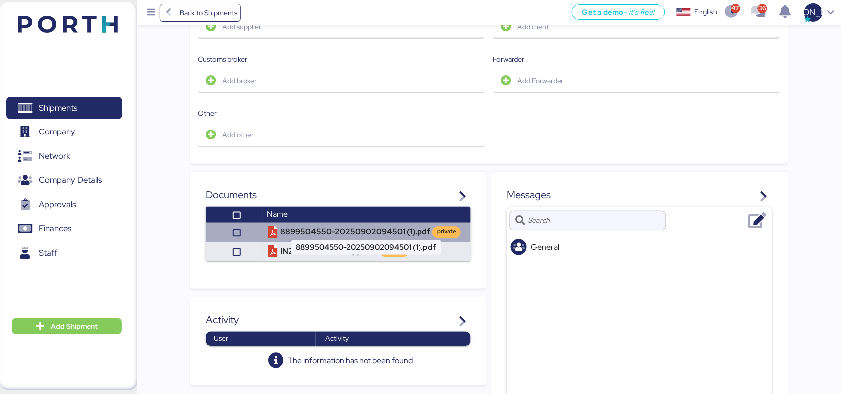
click at [313, 223] on td "8899504550-20250902094501 (1).pdf private" at bounding box center [367, 232] width 208 height 19
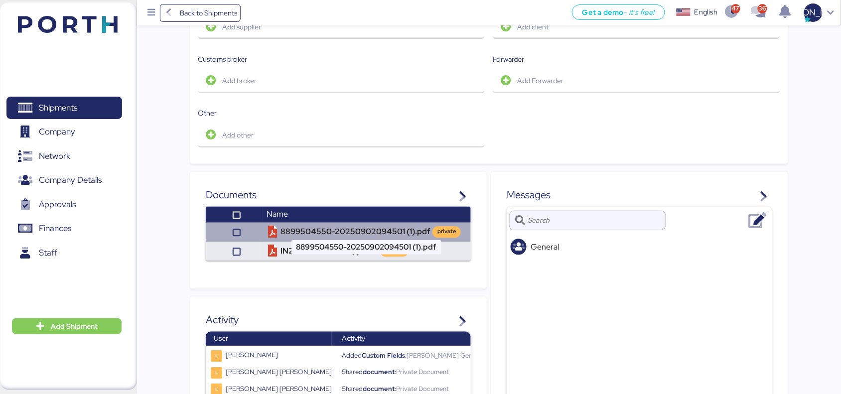
click at [311, 228] on td "8899504550-20250902094501 (1).pdf private" at bounding box center [367, 232] width 208 height 19
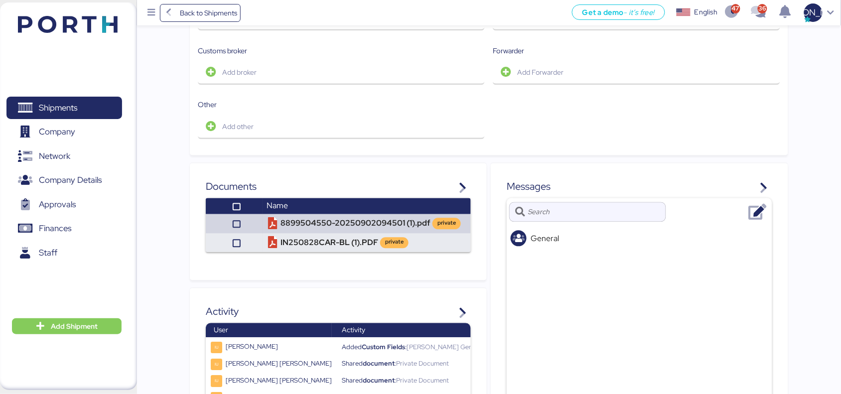
scroll to position [498, 0]
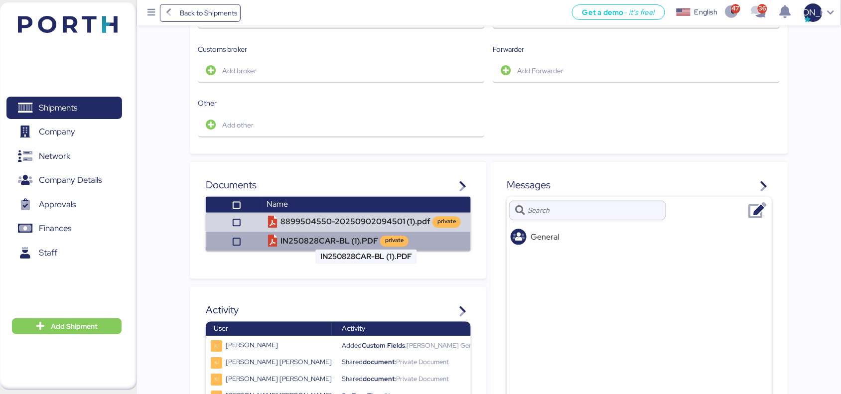
click at [323, 232] on td "IN250828CAR-BL (1).PDF private" at bounding box center [367, 241] width 208 height 19
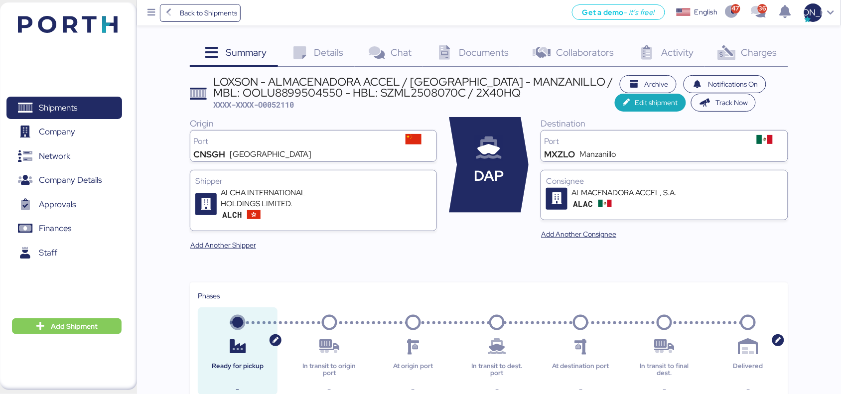
scroll to position [0, 0]
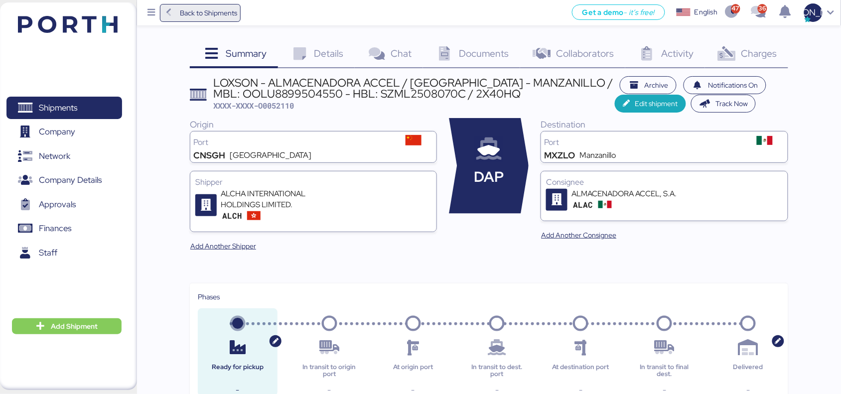
click at [200, 12] on span "Back to Shipments" at bounding box center [208, 13] width 57 height 12
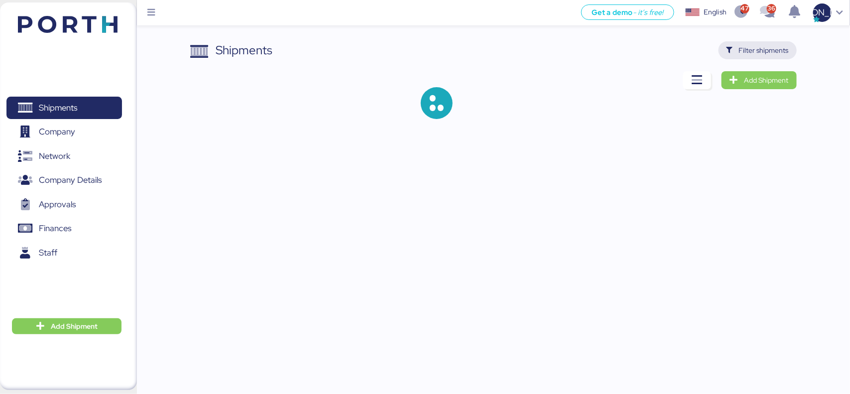
click at [680, 47] on span "Filter shipments" at bounding box center [764, 50] width 50 height 12
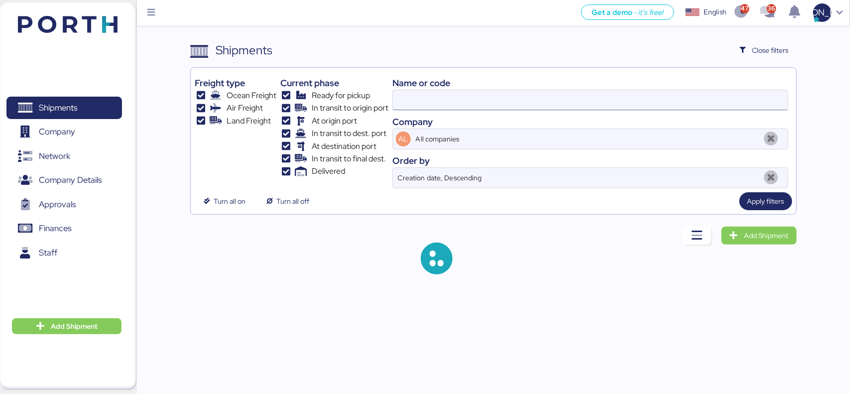
click at [438, 101] on input at bounding box center [590, 100] width 395 height 20
paste input "O0052111"
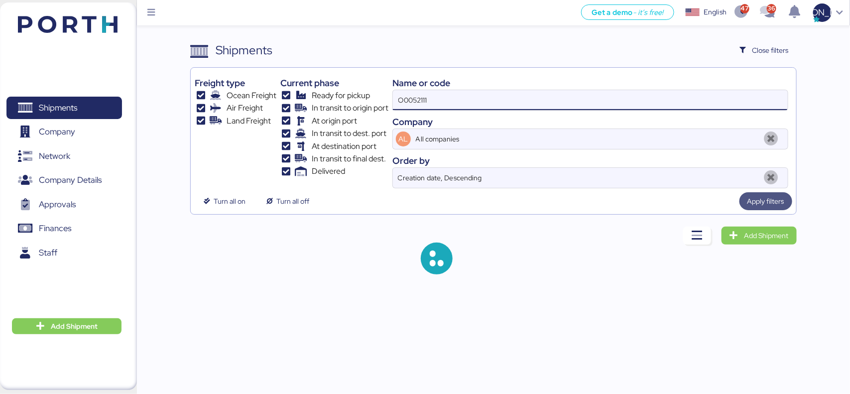
click at [680, 201] on span "Apply filters" at bounding box center [766, 201] width 37 height 12
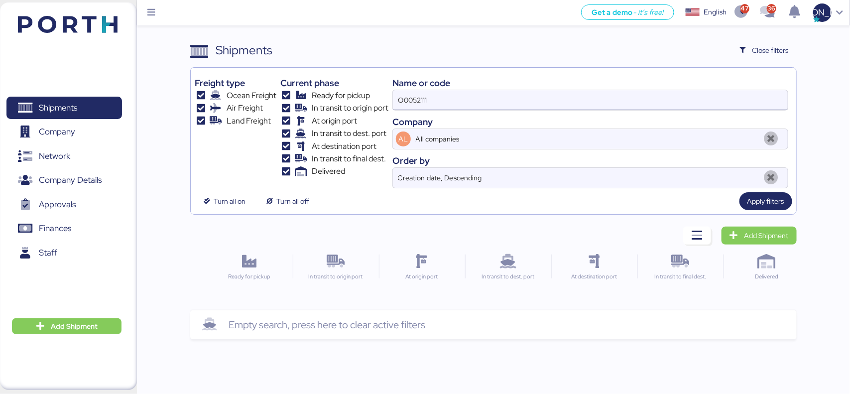
click at [441, 100] on input "O0052111" at bounding box center [590, 100] width 395 height 20
click at [399, 98] on input "O0052111" at bounding box center [590, 100] width 395 height 20
type input "O0052111"
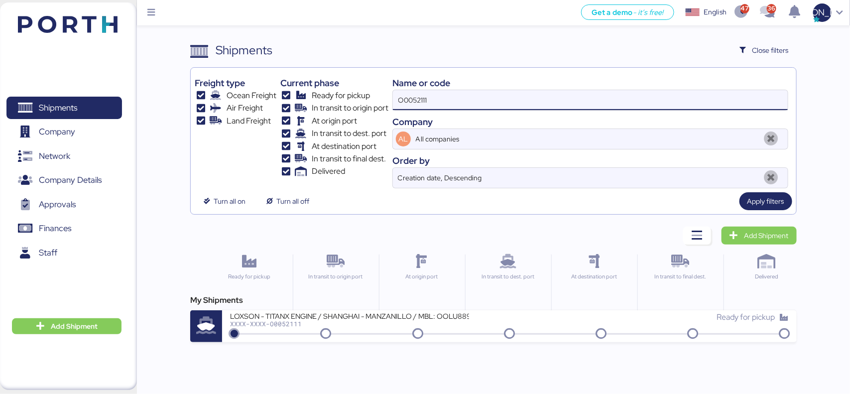
click at [265, 315] on div "XXXX-XXXX-O0052111" at bounding box center [349, 323] width 239 height 7
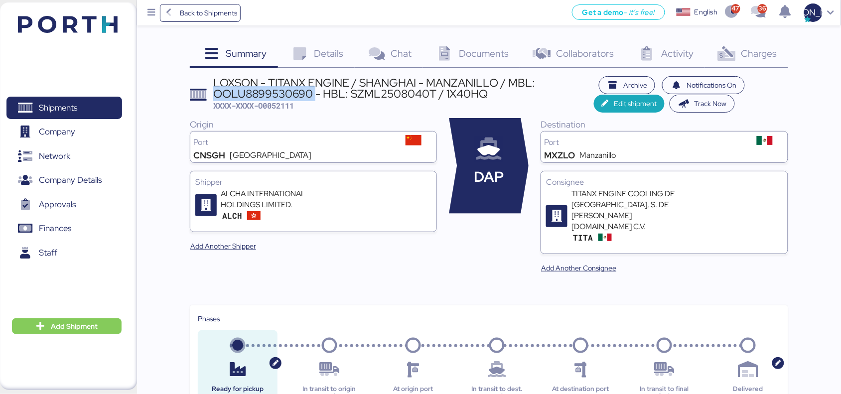
drag, startPoint x: 312, startPoint y: 93, endPoint x: 214, endPoint y: 95, distance: 97.7
click at [214, 95] on div "LOXSON - TITANX ENGINE / SHANGHAI - MANZANILLO / MBL: OOLU8899530690 - HBL: SZM…" at bounding box center [403, 88] width 380 height 22
copy div "OOLU8899530690"
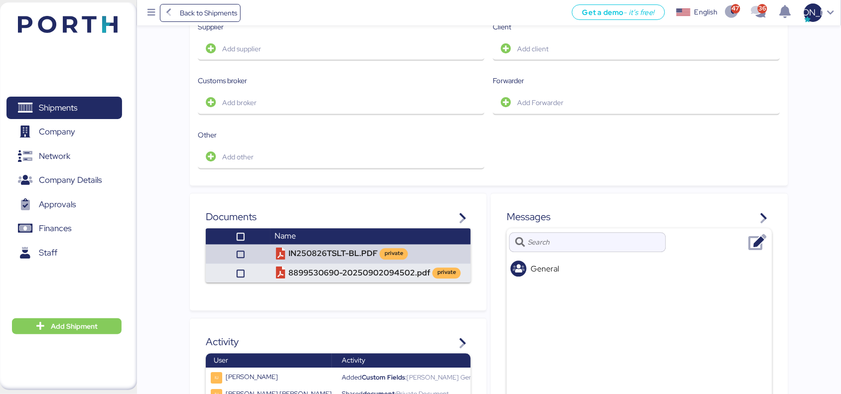
scroll to position [553, 0]
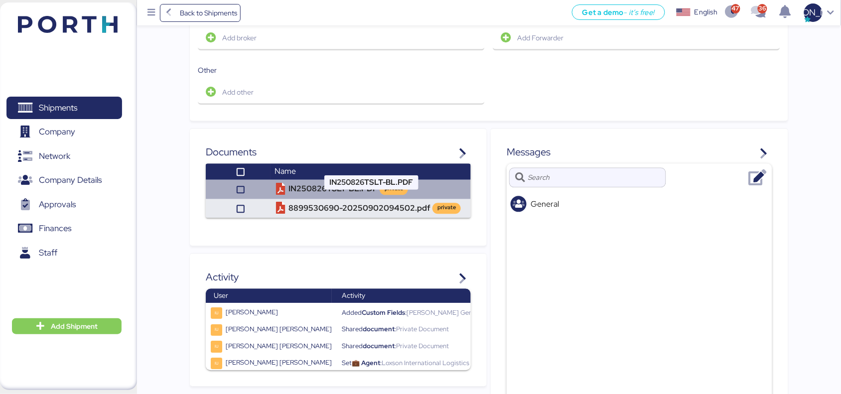
click at [300, 180] on td "IN250826TSLT-BL.PDF private" at bounding box center [371, 189] width 200 height 19
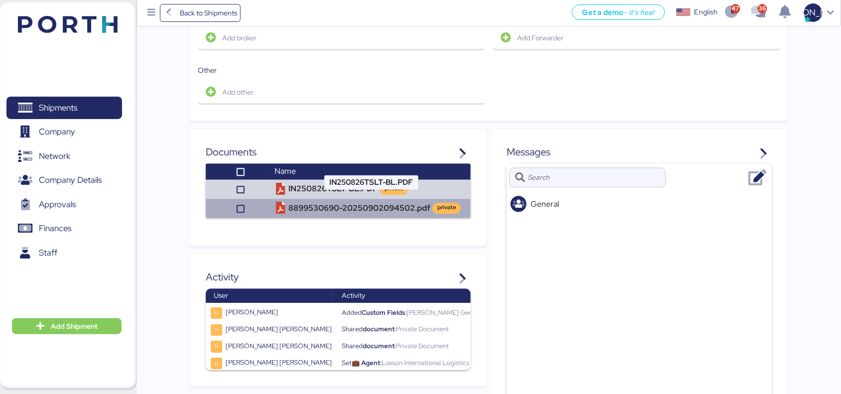
click at [296, 199] on td "8899530690-20250902094502.pdf private" at bounding box center [371, 208] width 200 height 19
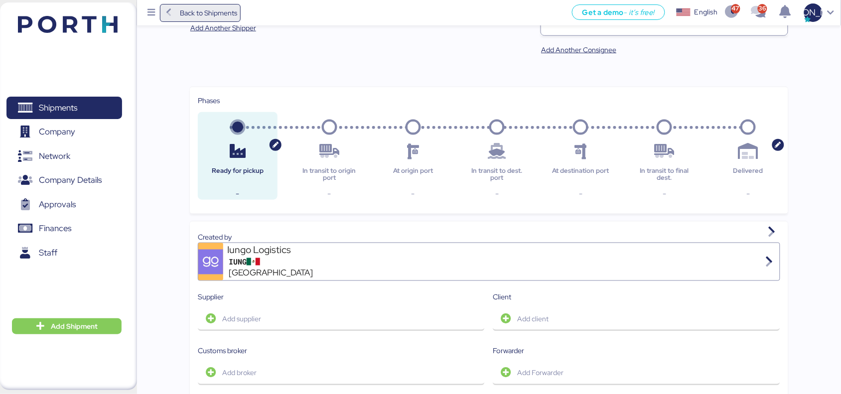
scroll to position [179, 0]
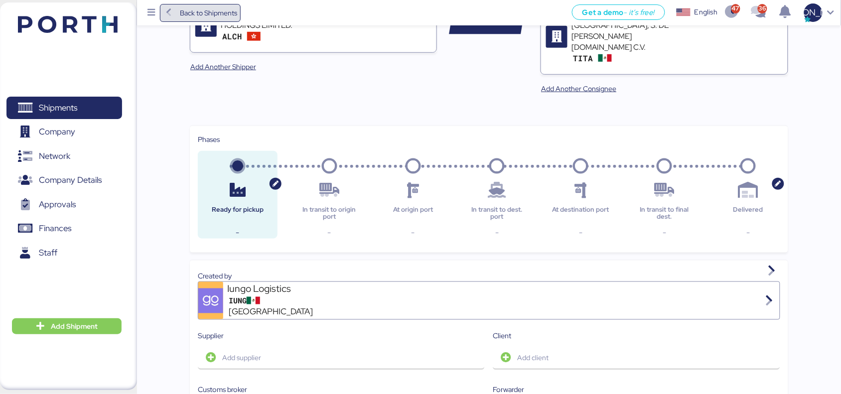
drag, startPoint x: 192, startPoint y: 8, endPoint x: 197, endPoint y: 10, distance: 5.4
click at [192, 8] on span "Back to Shipments" at bounding box center [208, 13] width 57 height 12
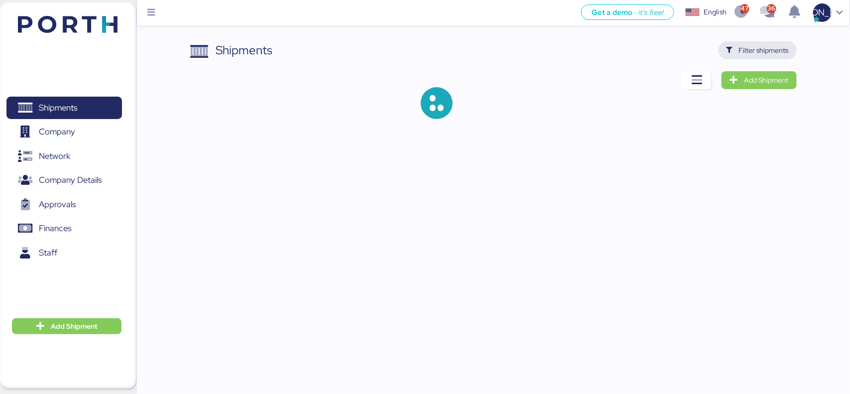
click at [680, 48] on span "Filter shipments" at bounding box center [764, 50] width 50 height 12
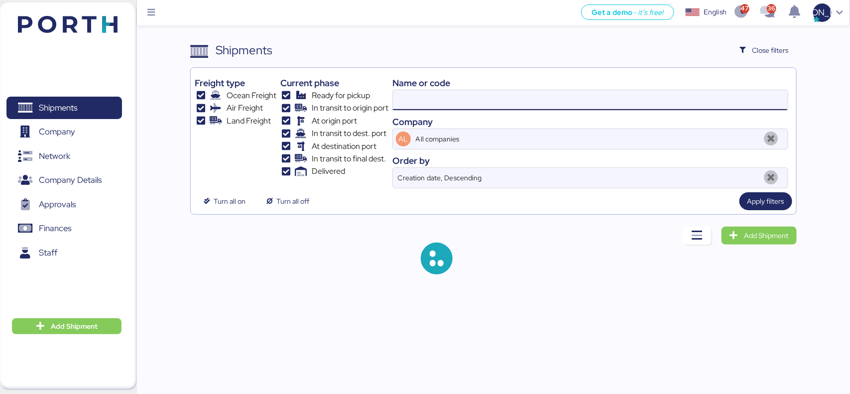
click at [429, 96] on input at bounding box center [590, 100] width 395 height 20
paste input "O0052112"
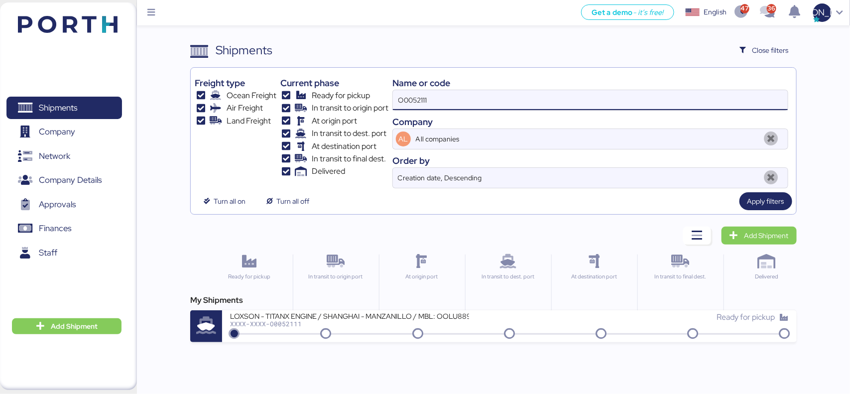
click at [402, 96] on input "O0052111" at bounding box center [590, 100] width 395 height 20
type input "O0052111"
click at [680, 205] on span "Apply filters" at bounding box center [766, 201] width 37 height 12
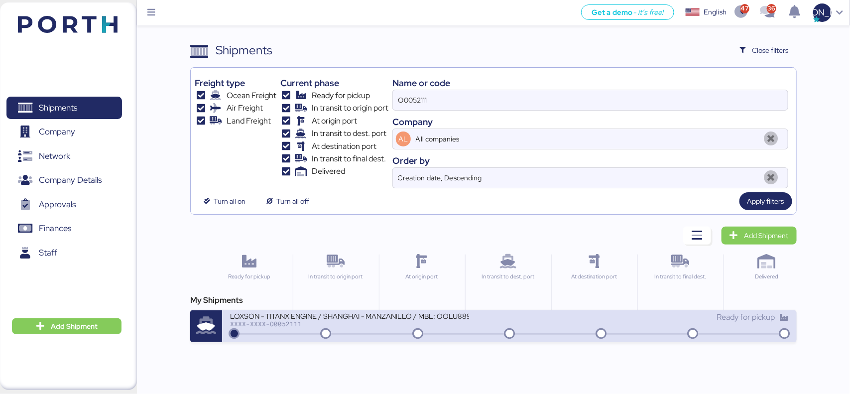
click at [276, 315] on div at bounding box center [509, 333] width 555 height 1
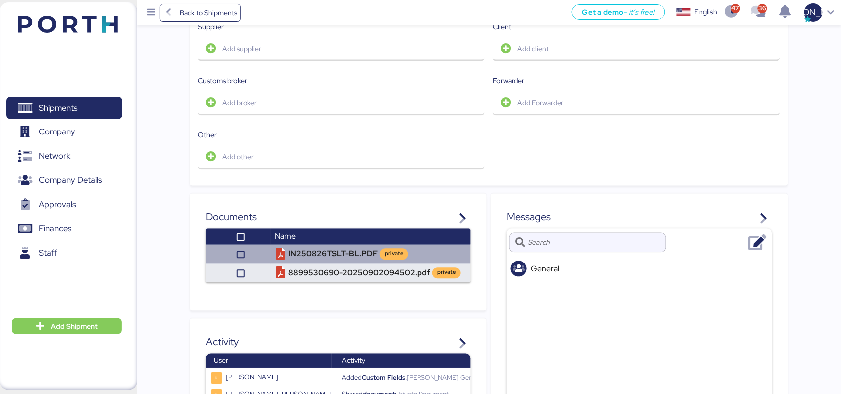
scroll to position [489, 0]
click at [324, 244] on td "IN250826TSLT-BL.PDF private" at bounding box center [371, 253] width 200 height 19
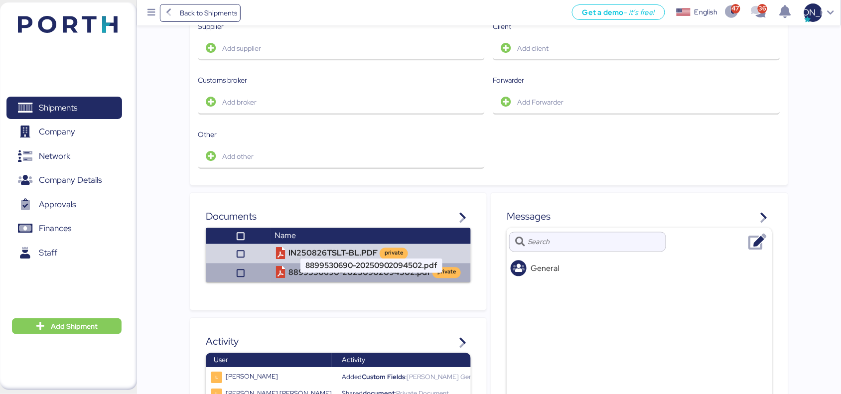
click at [324, 264] on td "8899530690-20250902094502.pdf private" at bounding box center [371, 273] width 200 height 19
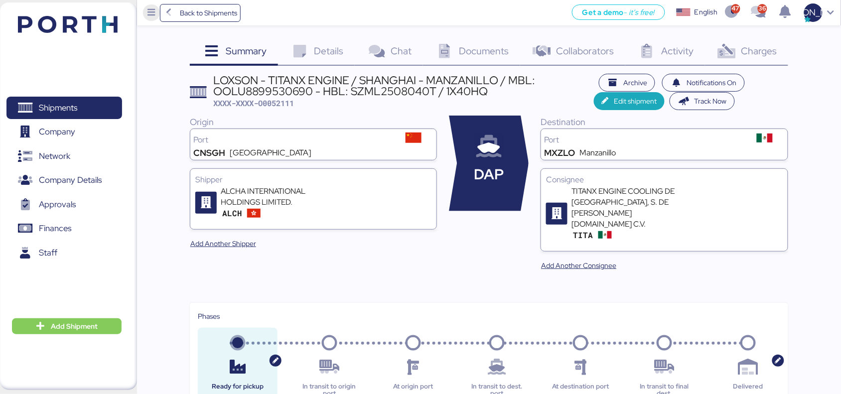
scroll to position [0, 0]
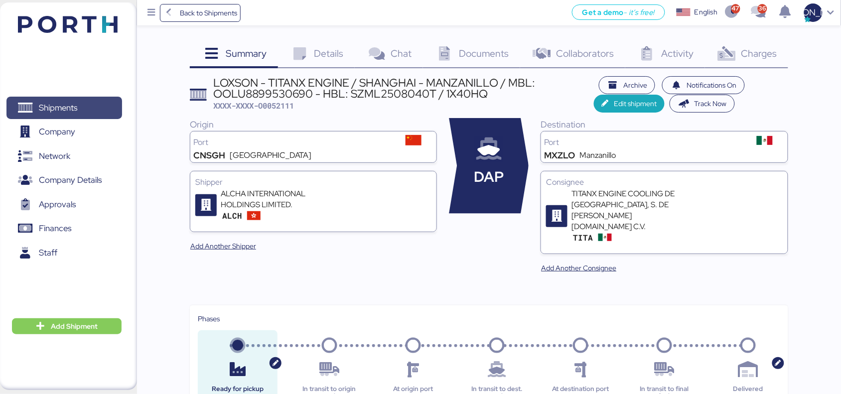
click at [77, 108] on span "Shipments" at bounding box center [58, 108] width 38 height 14
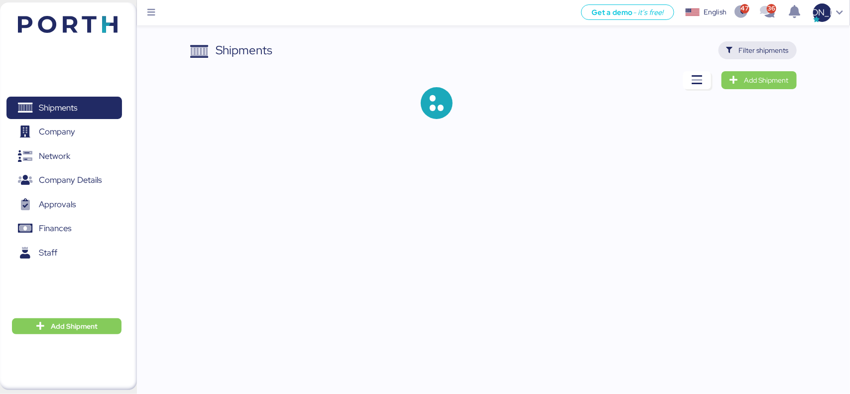
click at [680, 48] on span "Filter shipments" at bounding box center [764, 50] width 50 height 12
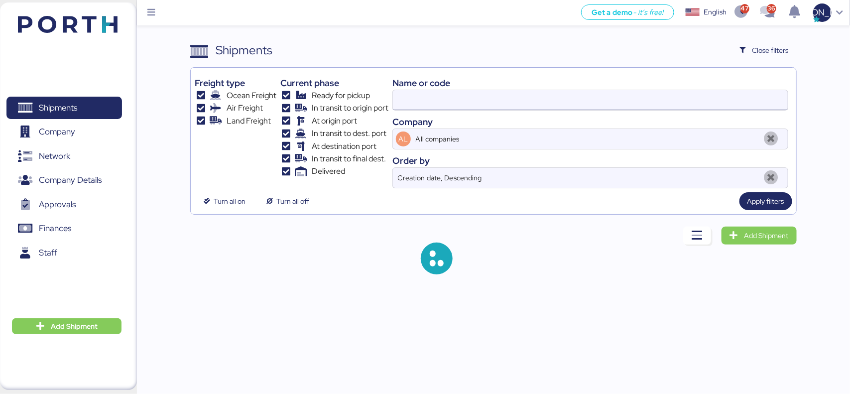
click at [444, 92] on input at bounding box center [590, 100] width 395 height 20
paste input "OOLU8899514780"
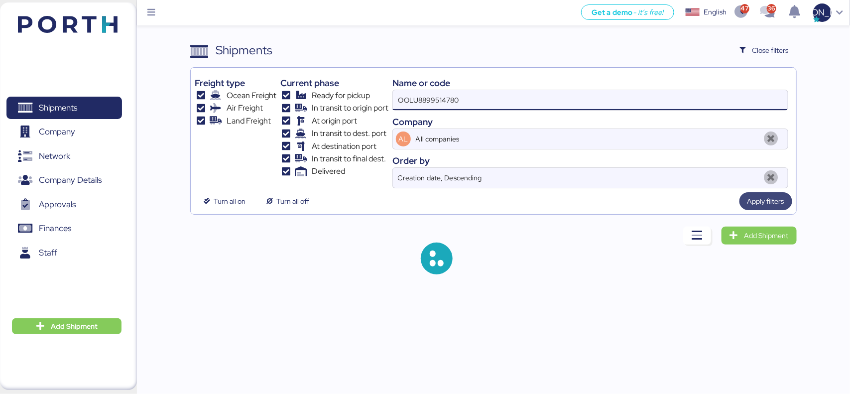
type input "OOLU8899514780"
click at [680, 200] on span "Apply filters" at bounding box center [766, 201] width 37 height 12
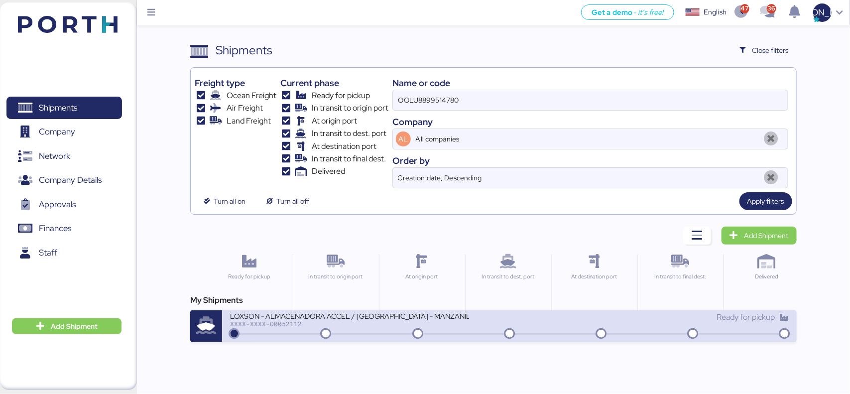
click at [339, 315] on div "XXXX-XXXX-O0052112" at bounding box center [349, 323] width 239 height 7
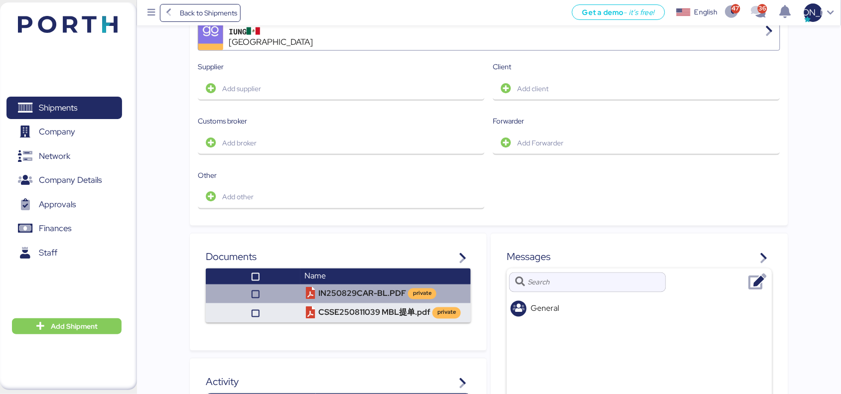
scroll to position [551, 0]
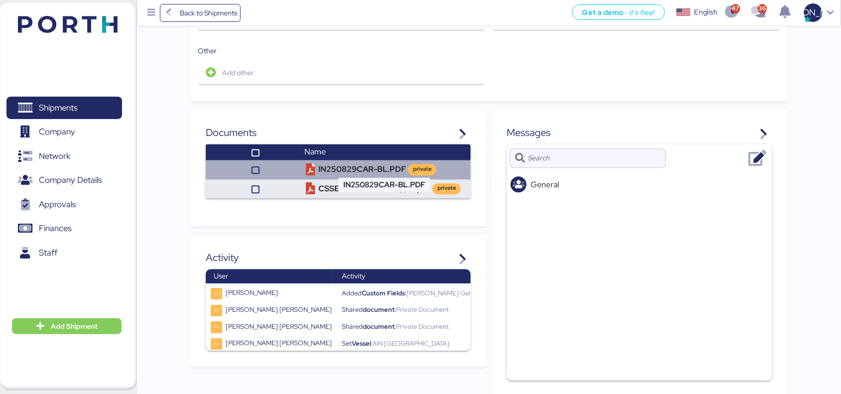
click at [350, 161] on td "IN250829CAR-BL.PDF private" at bounding box center [385, 169] width 170 height 19
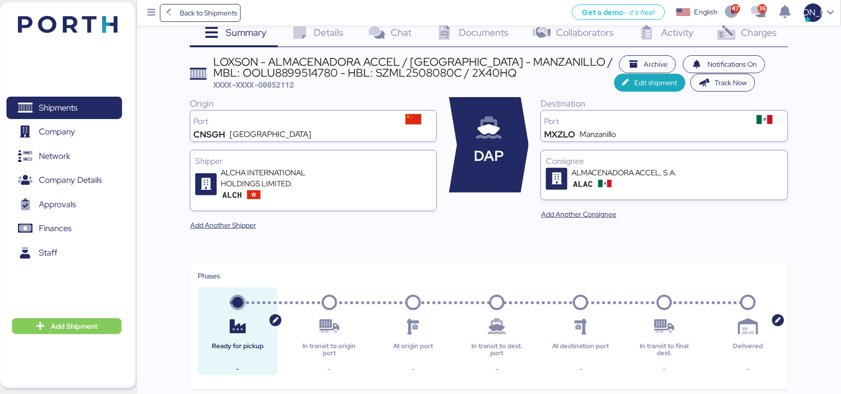
scroll to position [0, 0]
